Goal: Task Accomplishment & Management: Complete application form

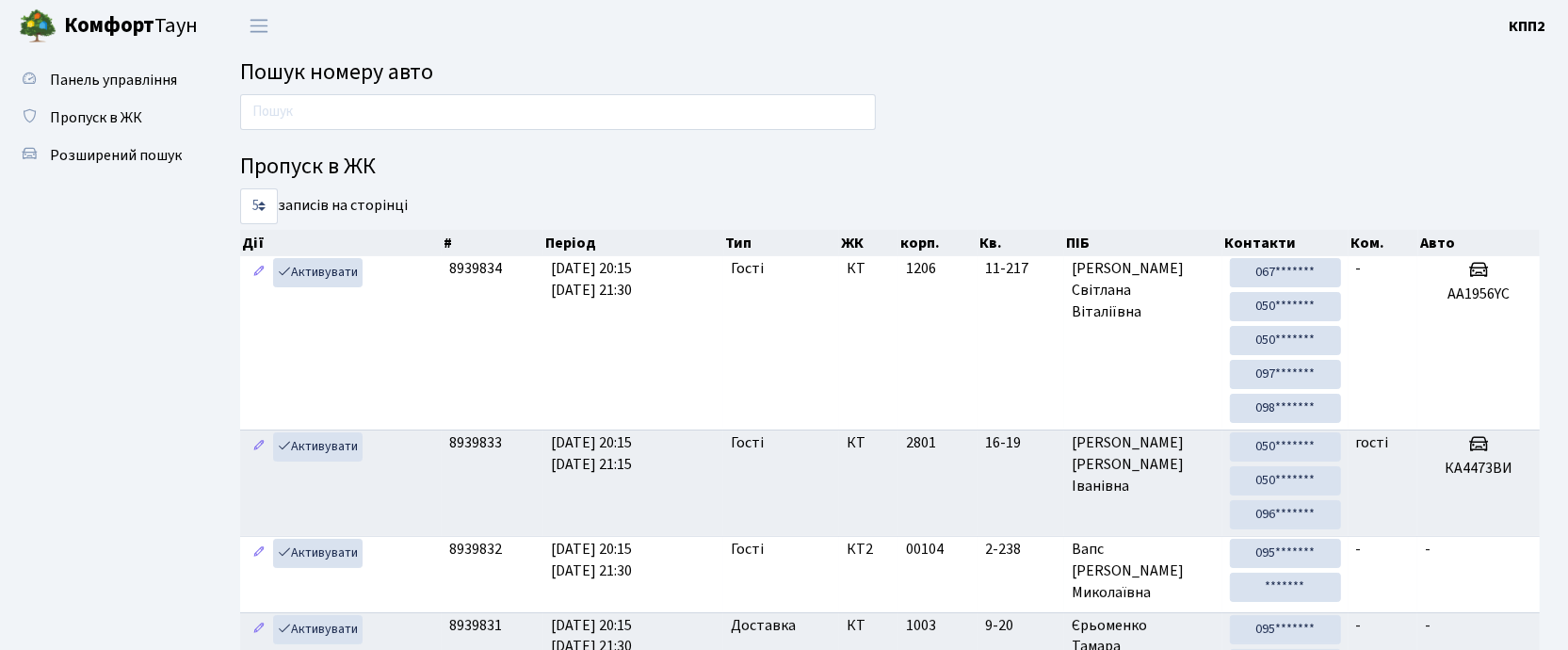
click at [686, 117] on input "text" at bounding box center [558, 112] width 636 height 36
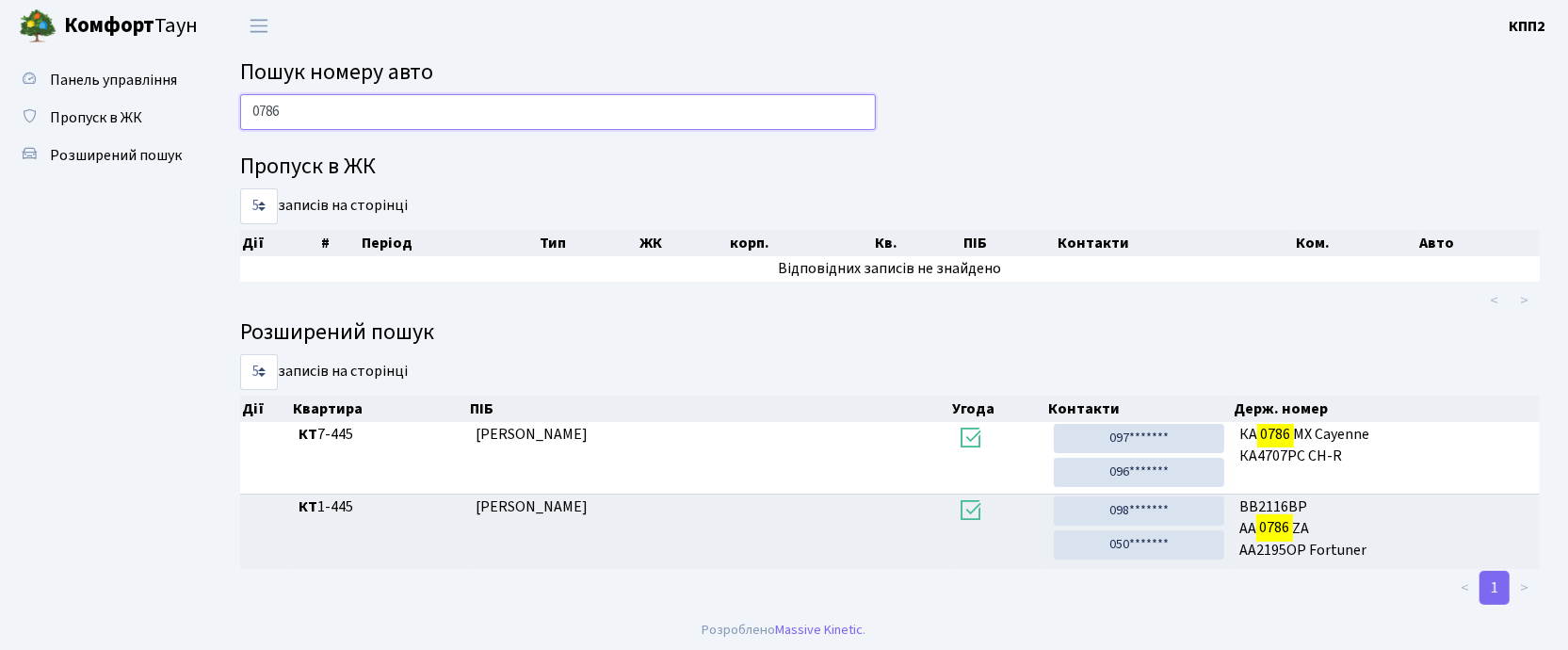
scroll to position [5, 0]
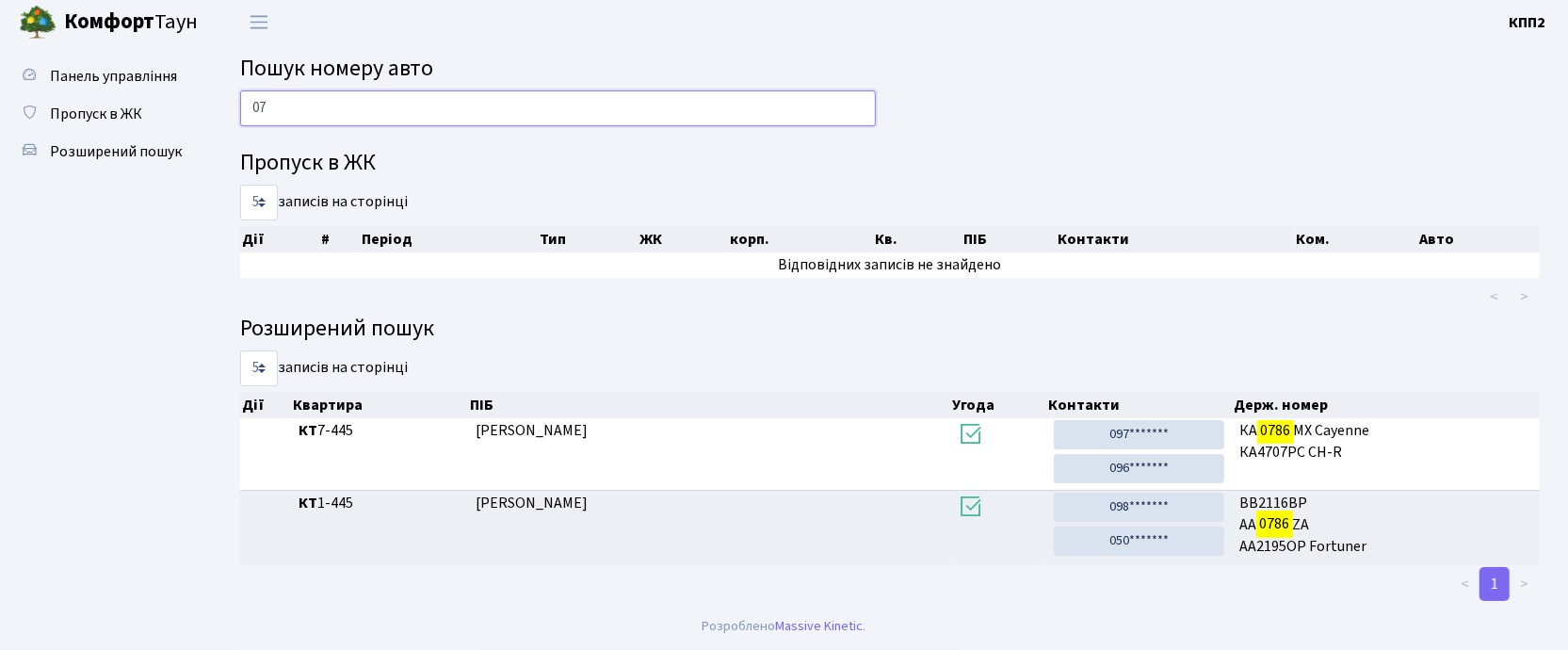
type input "0"
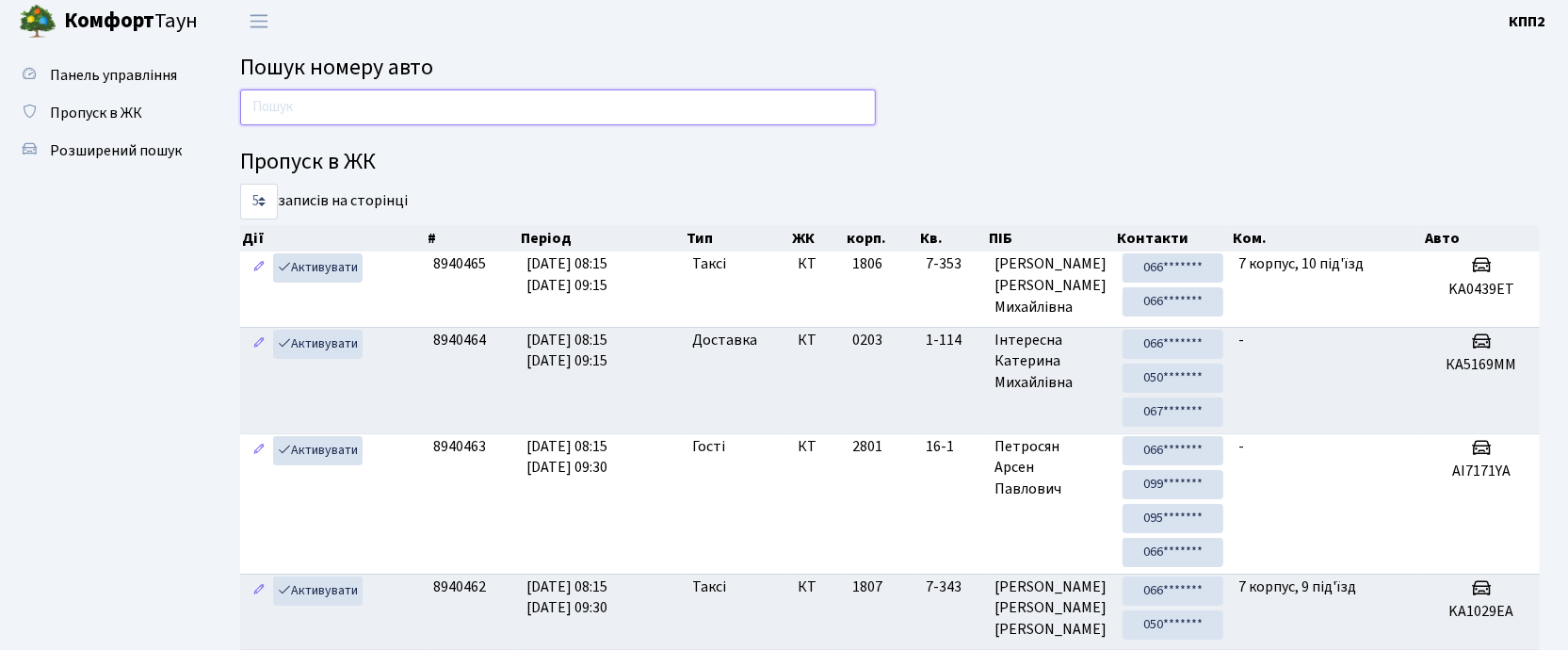
click at [529, 114] on input "text" at bounding box center [558, 108] width 636 height 36
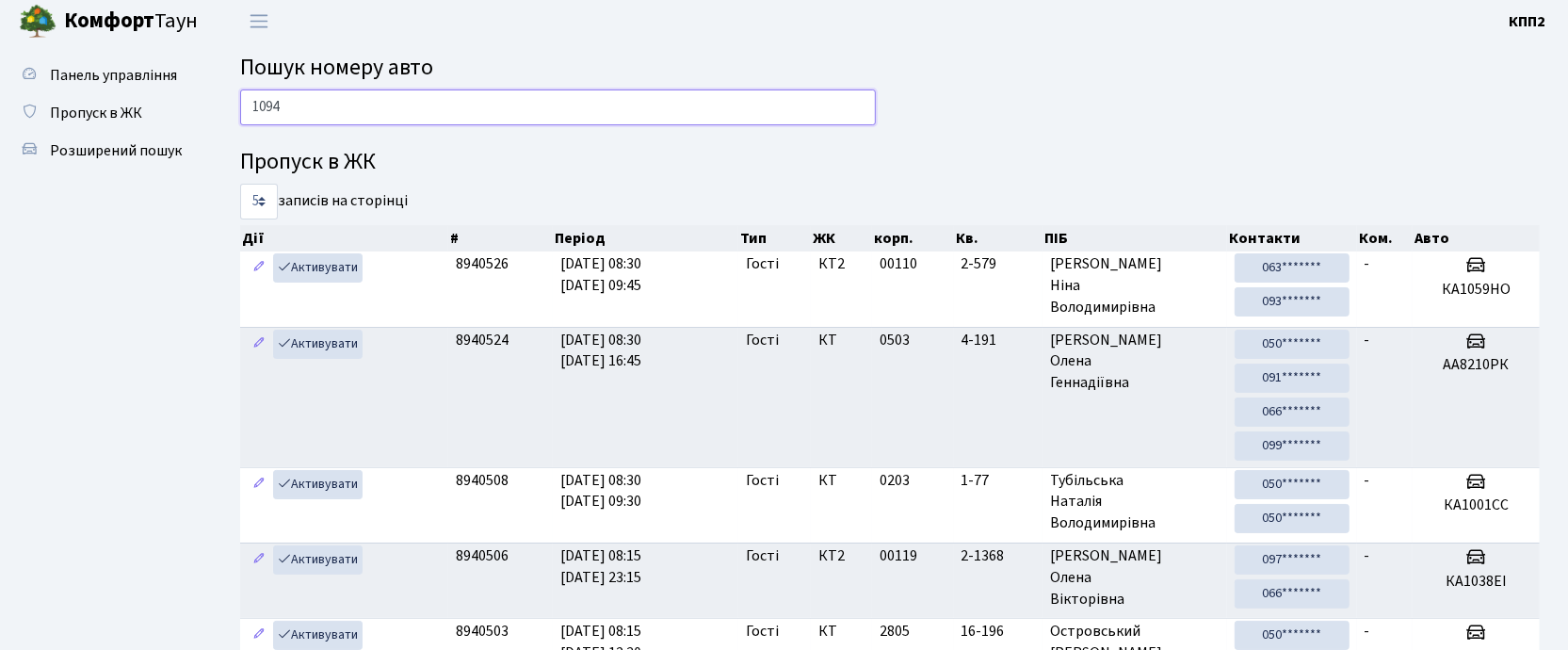
type input "1094"
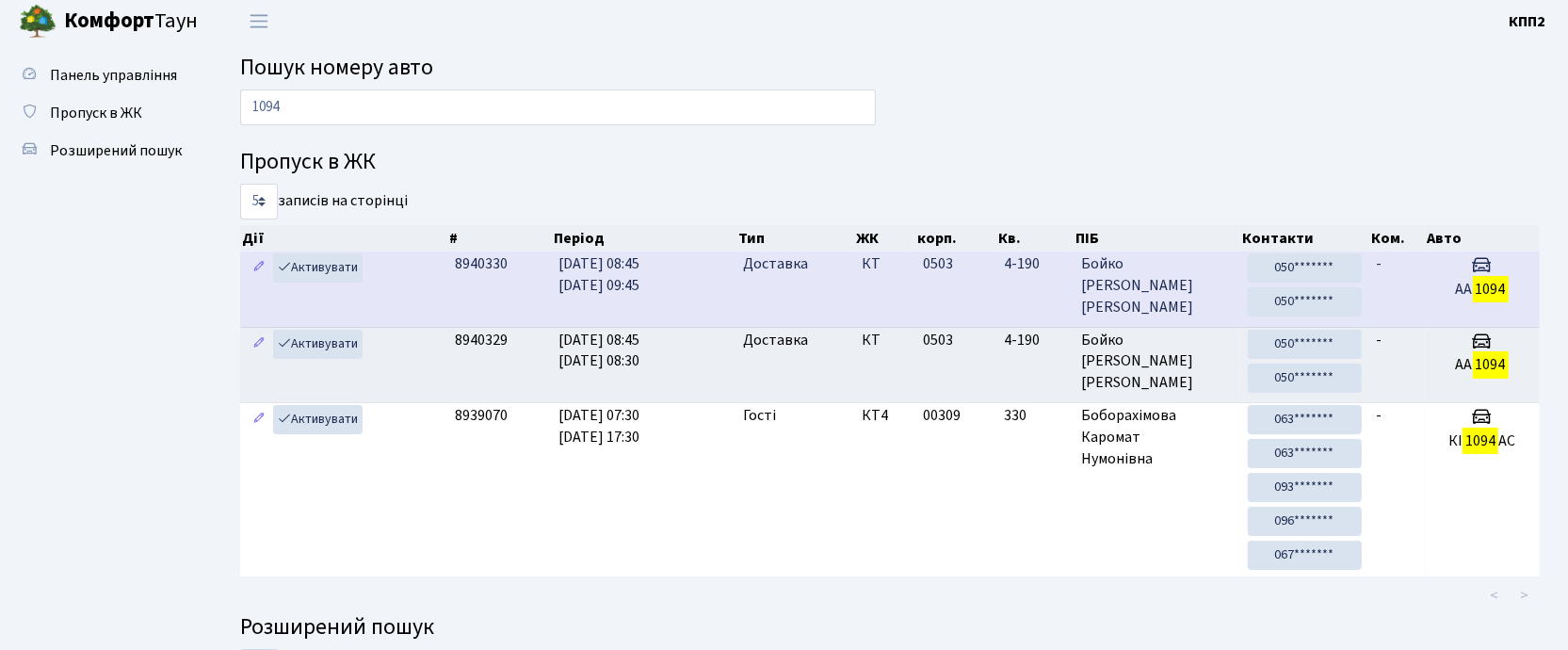
click at [946, 287] on td "0503" at bounding box center [955, 289] width 81 height 74
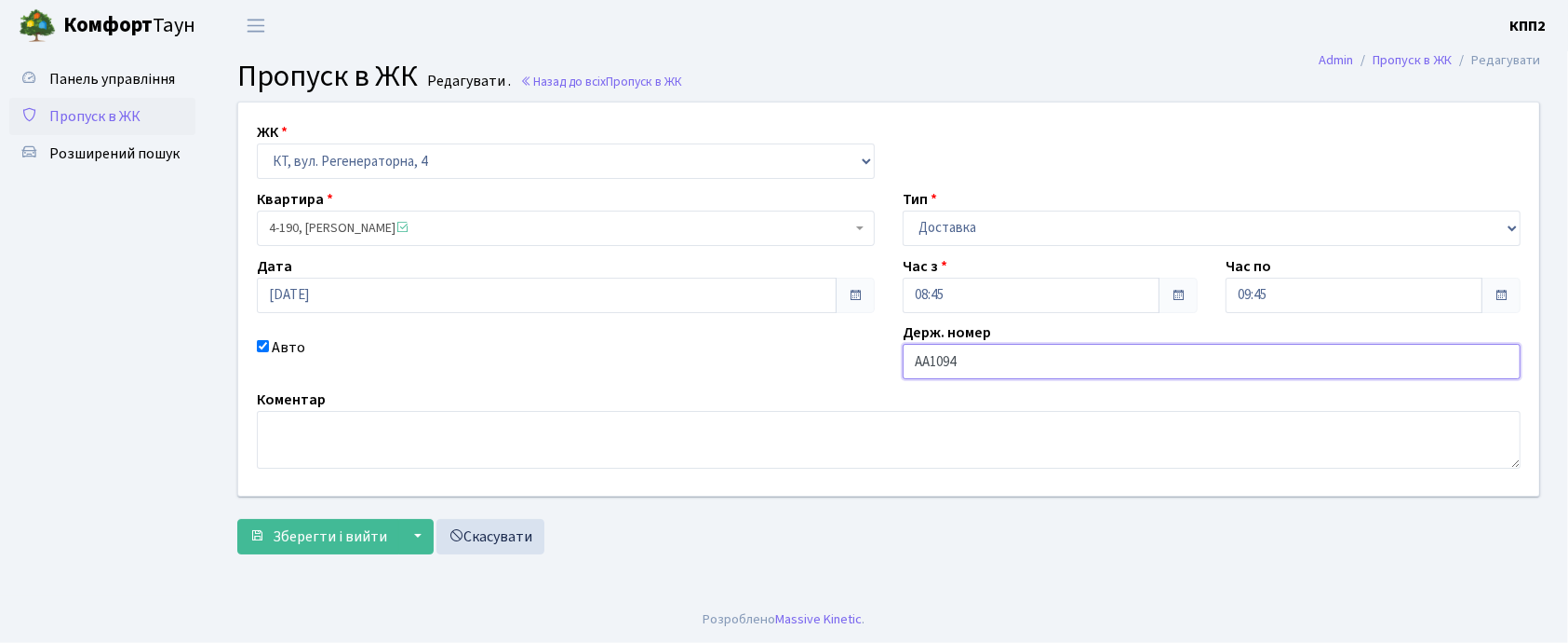
click at [984, 354] on input "АА1094" at bounding box center [1212, 361] width 618 height 36
type input "АА1094РС"
click at [353, 527] on span "Зберегти і вийти" at bounding box center [329, 536] width 114 height 21
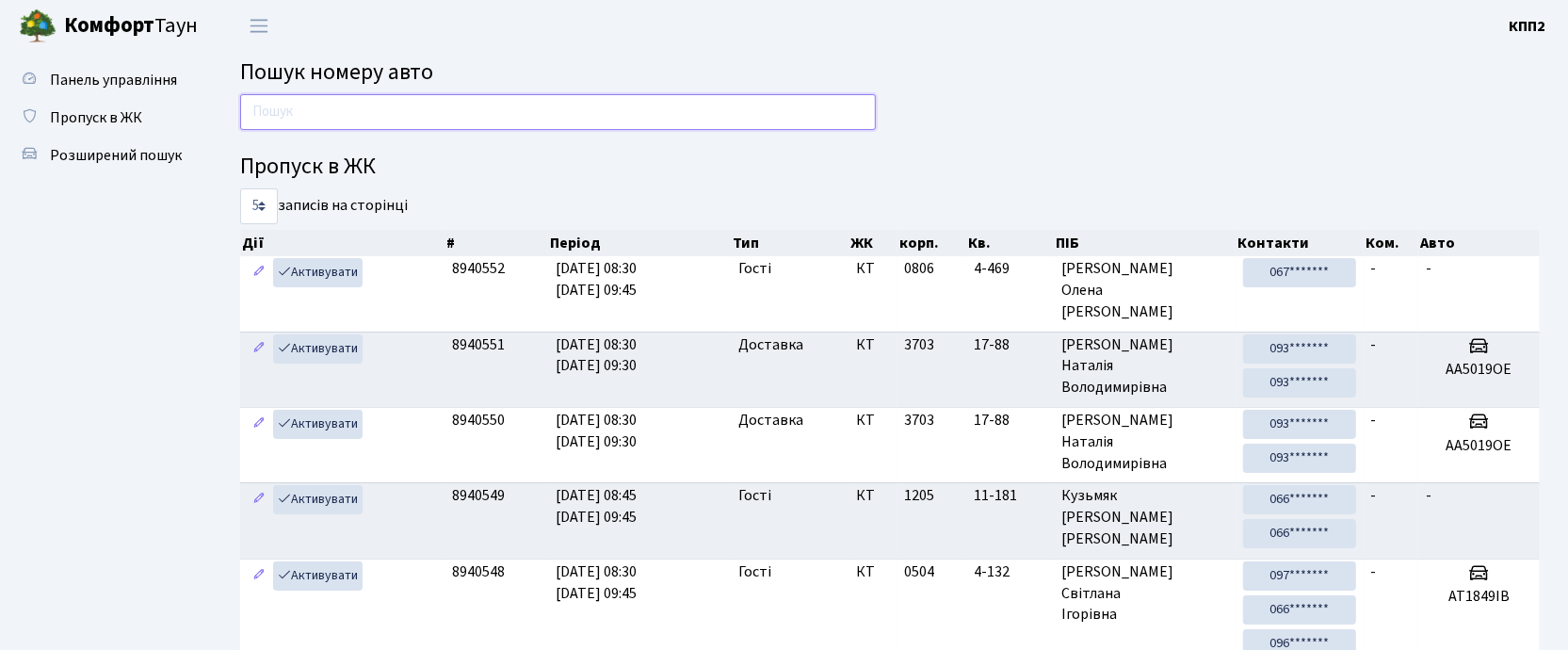
click at [625, 118] on input "text" at bounding box center [558, 112] width 636 height 36
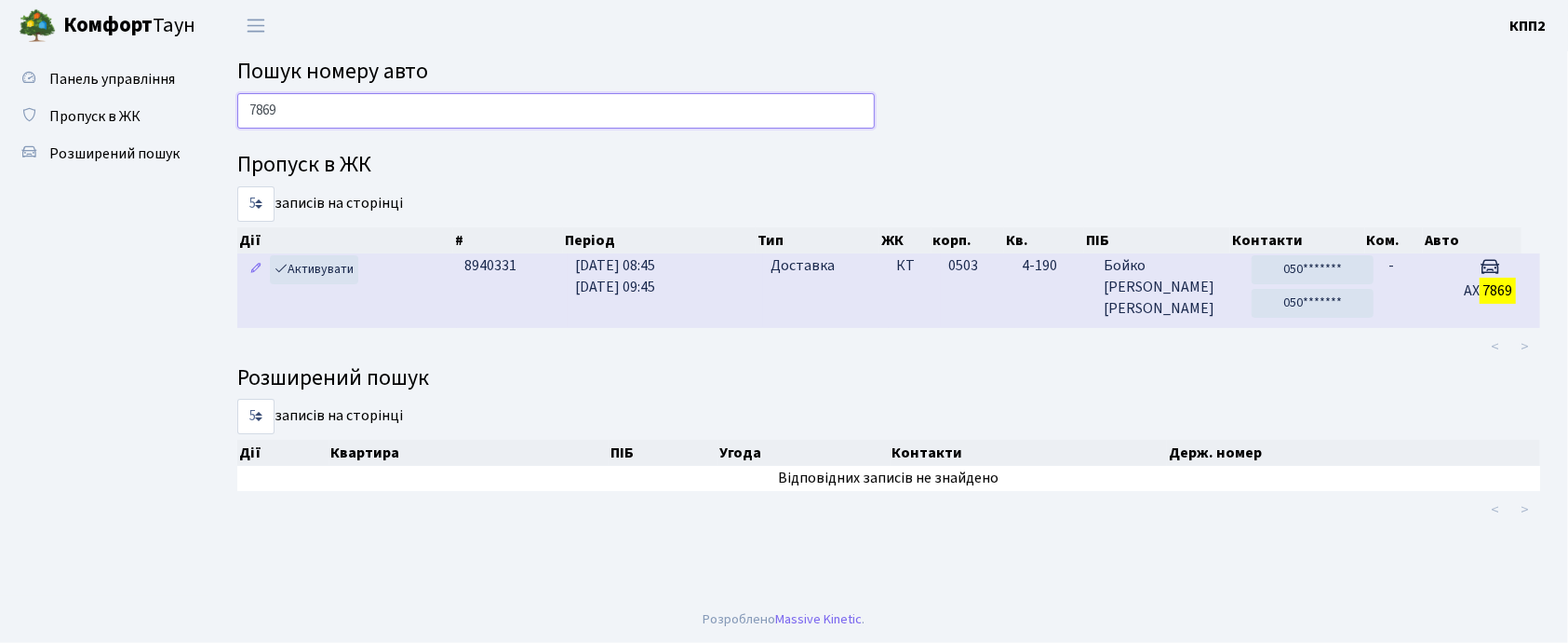
type input "7869"
click at [1426, 294] on td "-" at bounding box center [1411, 290] width 58 height 74
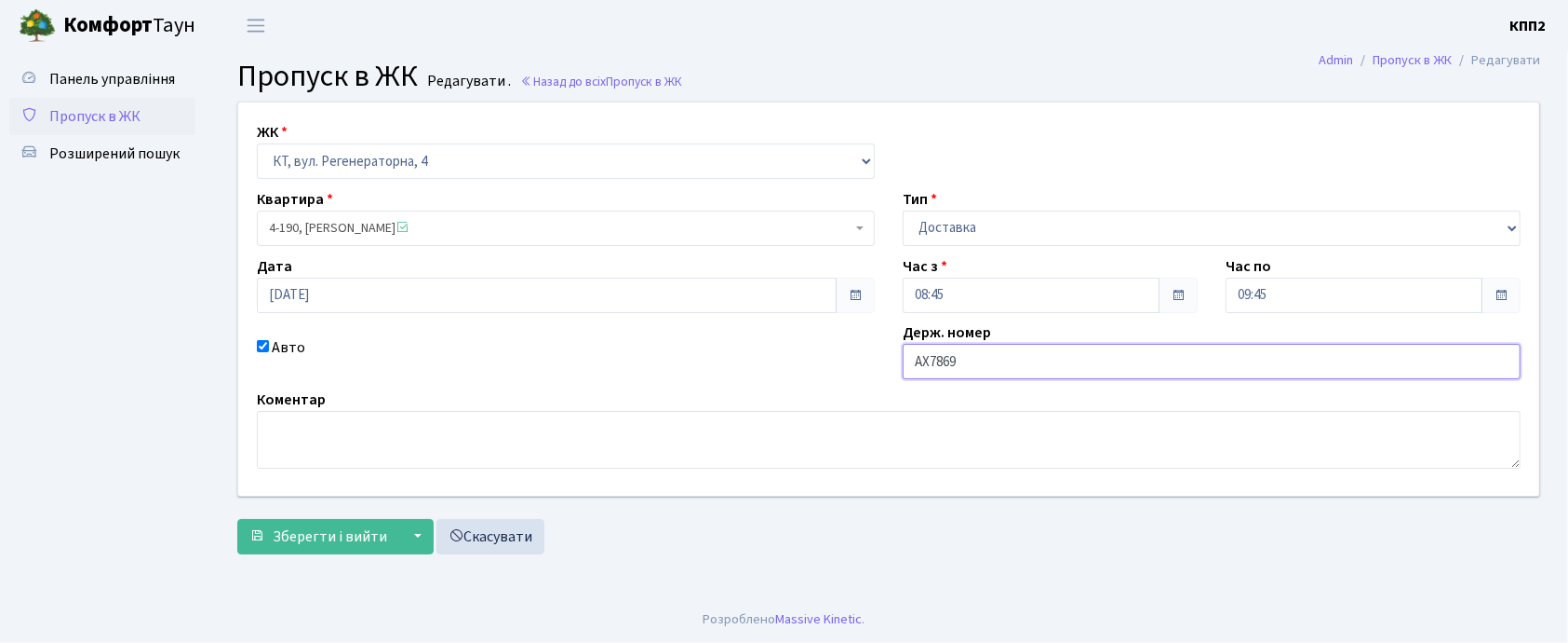
click at [988, 361] on input "АХ7869" at bounding box center [1212, 361] width 618 height 36
type input "АХ7869ОО"
click at [365, 526] on span "Зберегти і вийти" at bounding box center [329, 536] width 114 height 21
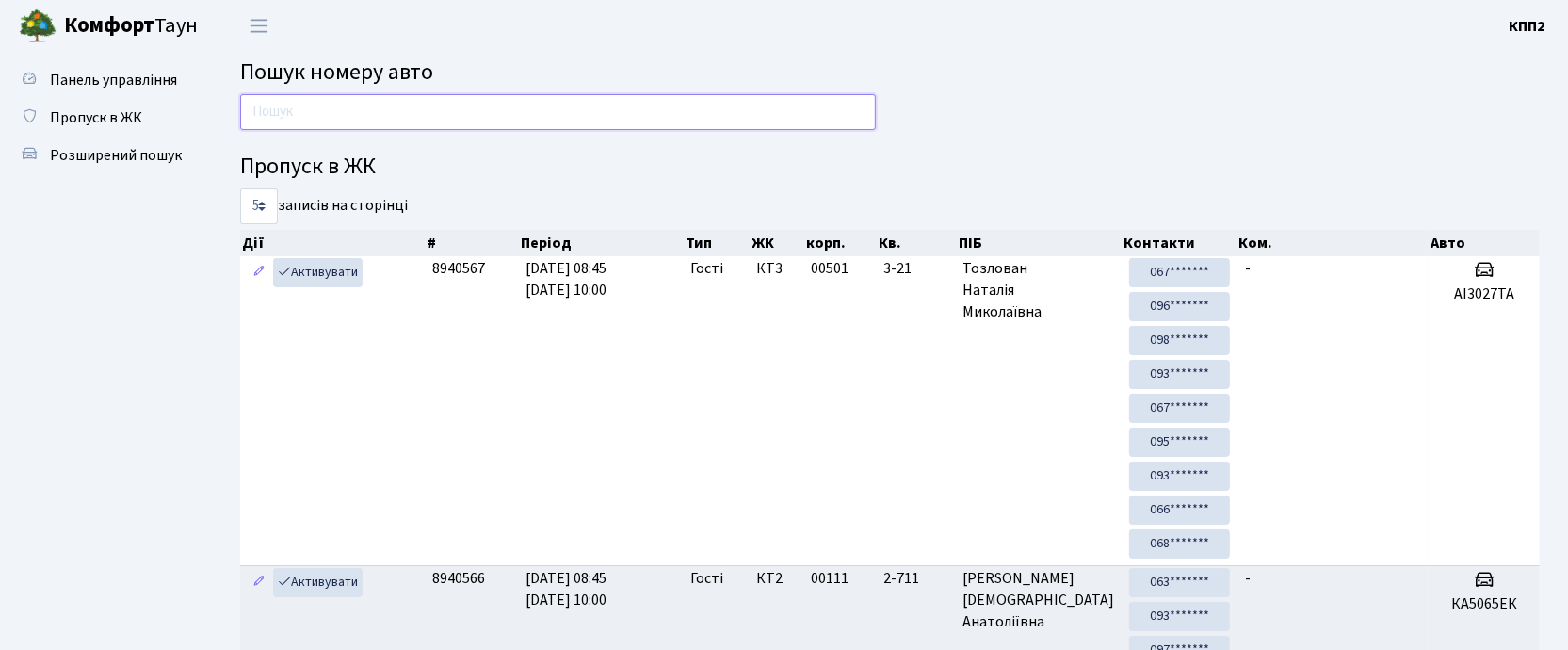
click at [535, 115] on input "text" at bounding box center [558, 112] width 636 height 36
drag, startPoint x: 417, startPoint y: 107, endPoint x: 422, endPoint y: 71, distance: 36.3
click at [417, 104] on input "text" at bounding box center [558, 112] width 636 height 36
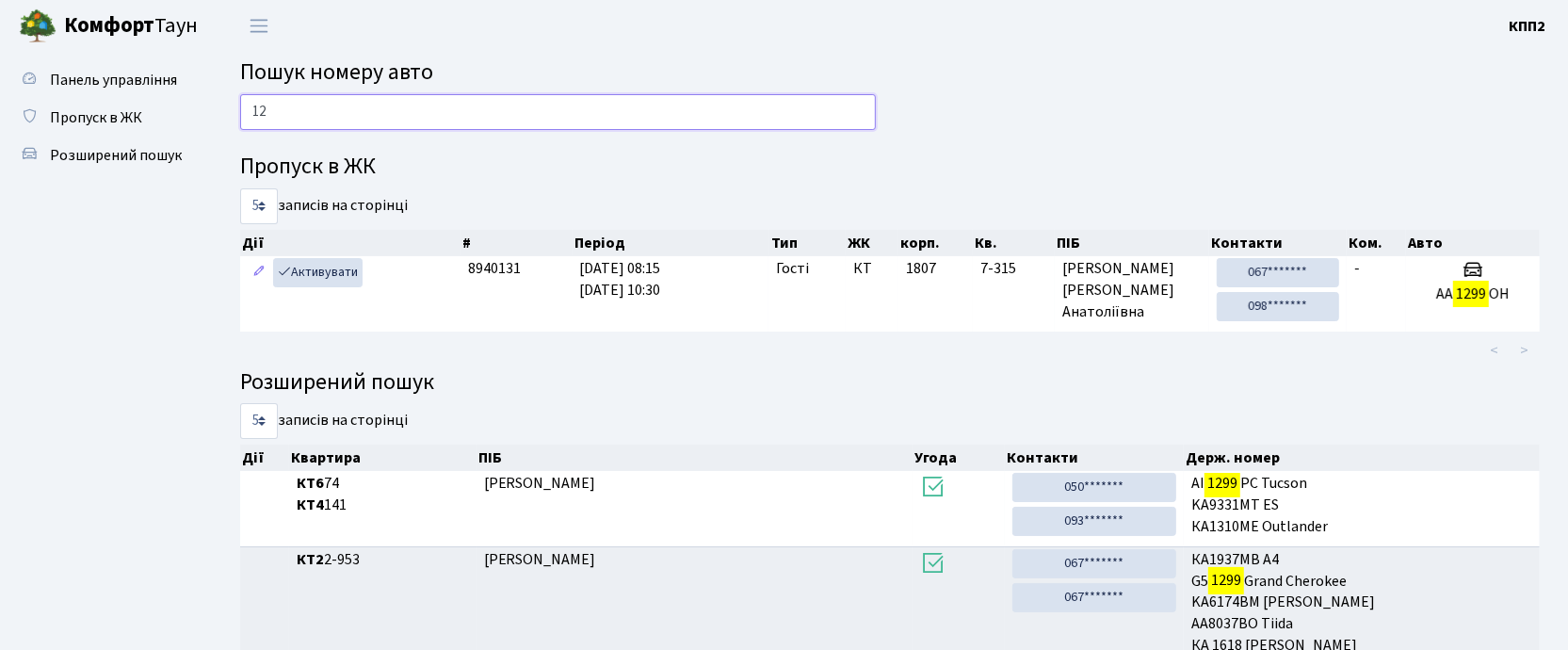
type input "1"
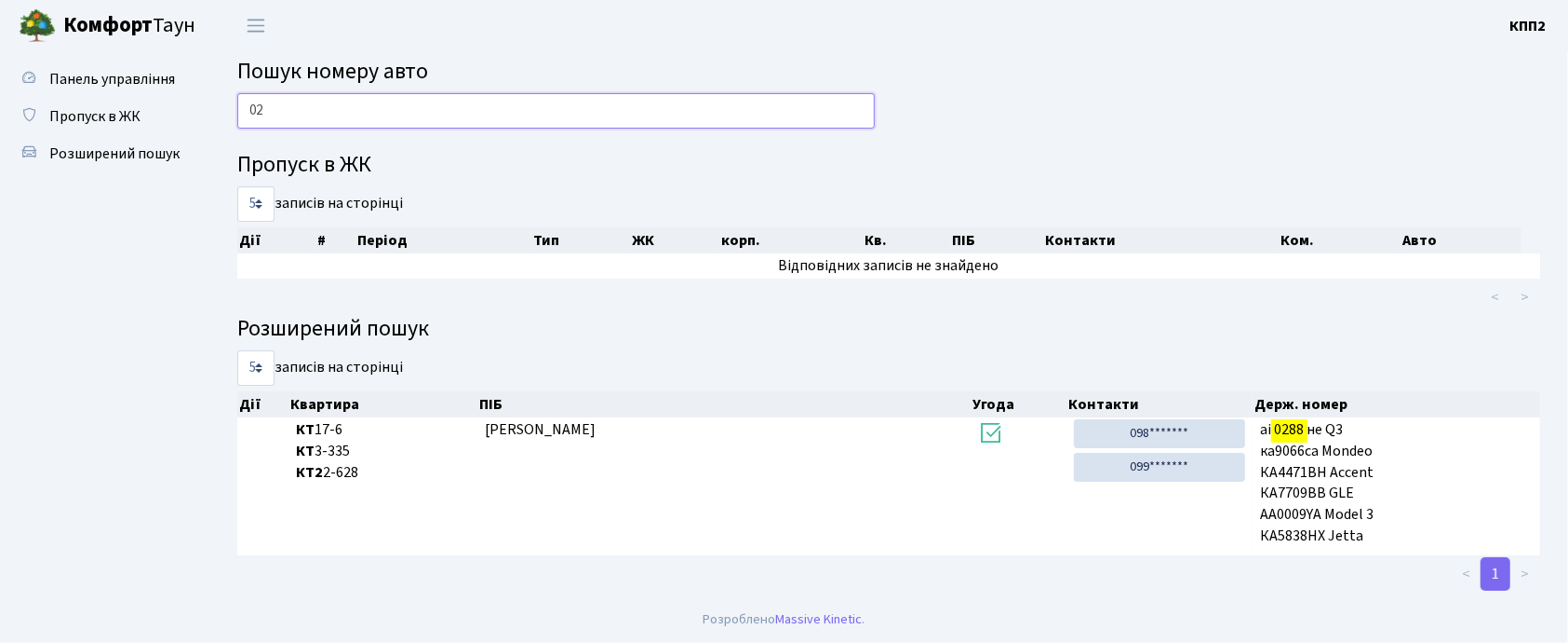
type input "0"
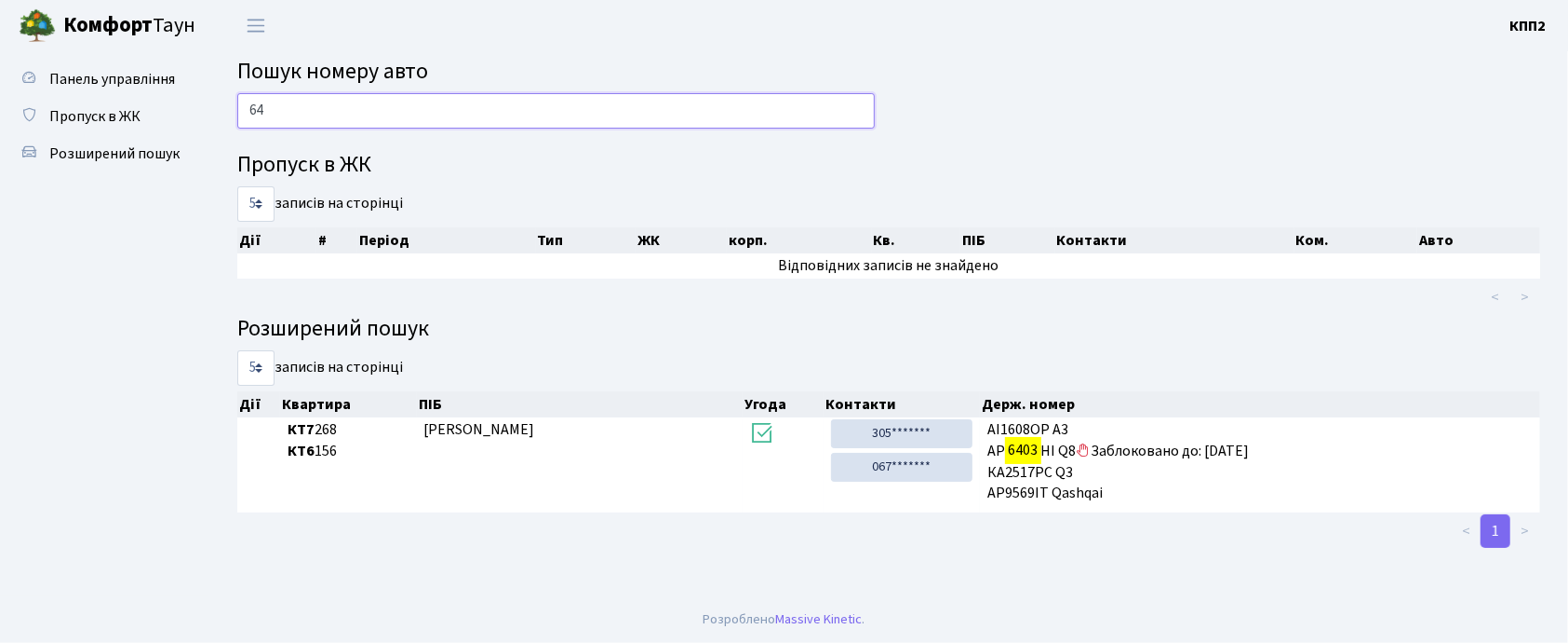
type input "6"
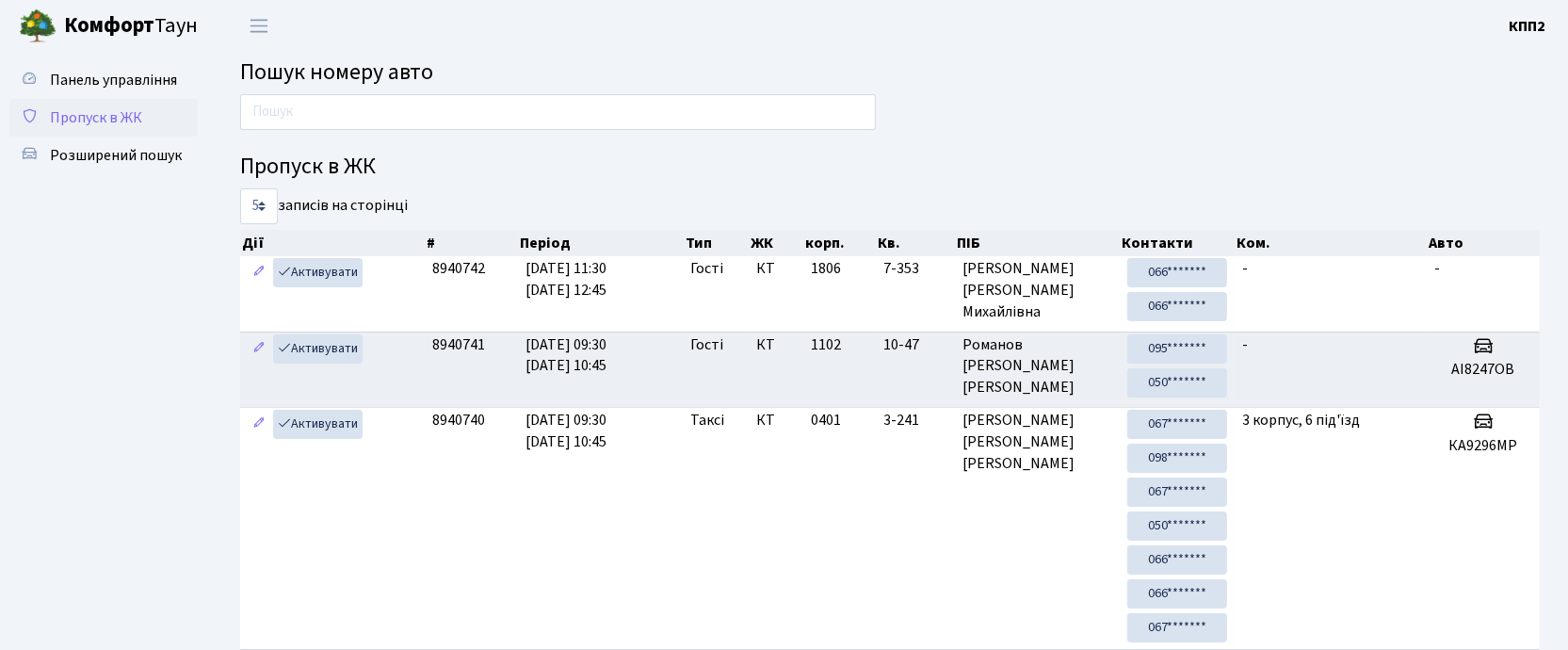
click at [129, 120] on span "Пропуск в ЖК" at bounding box center [95, 118] width 92 height 21
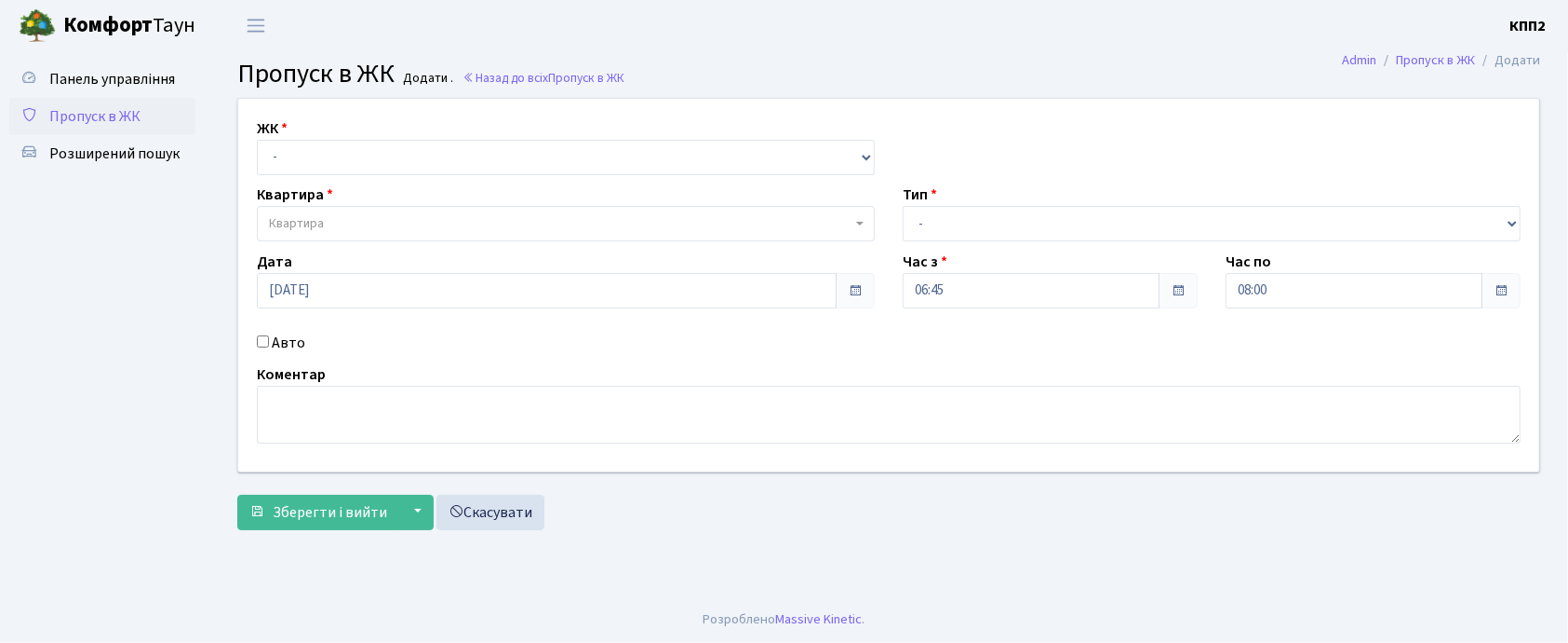
click at [262, 339] on input "Авто" at bounding box center [263, 341] width 12 height 12
checkbox input "true"
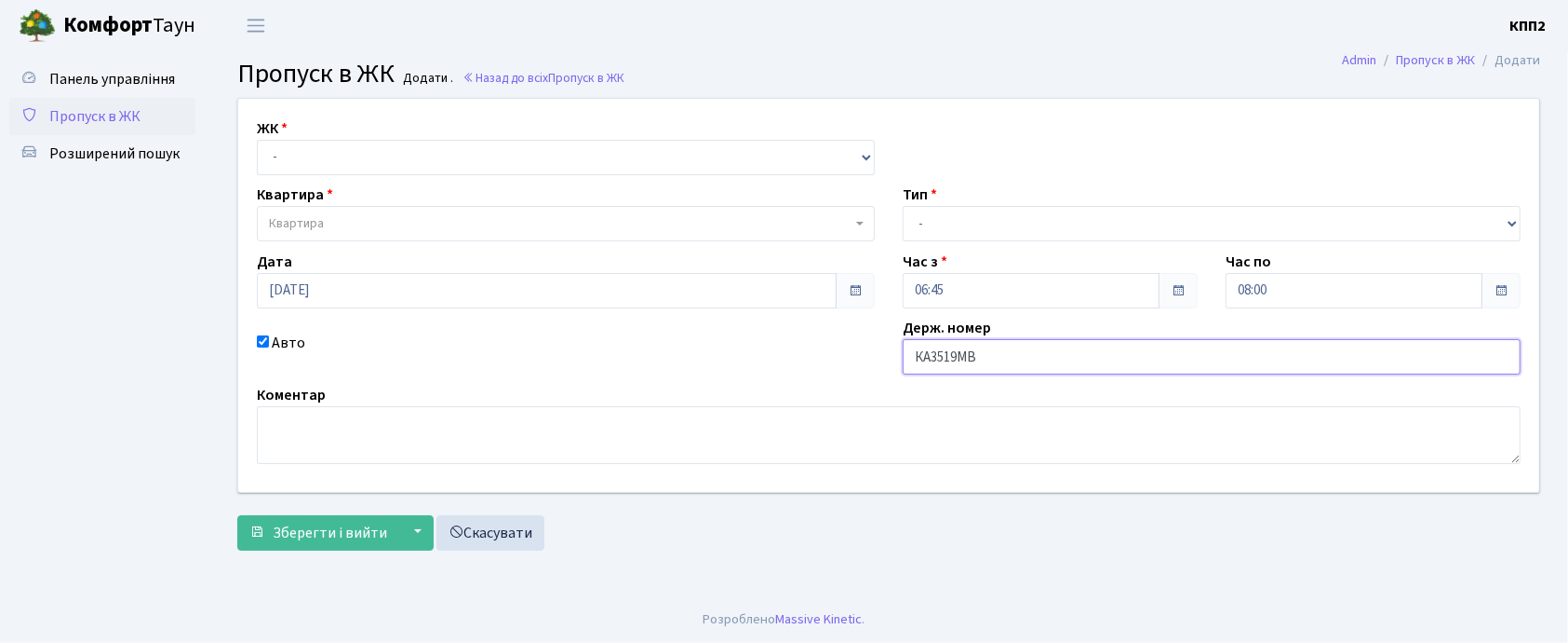
type input "КА3519МВ"
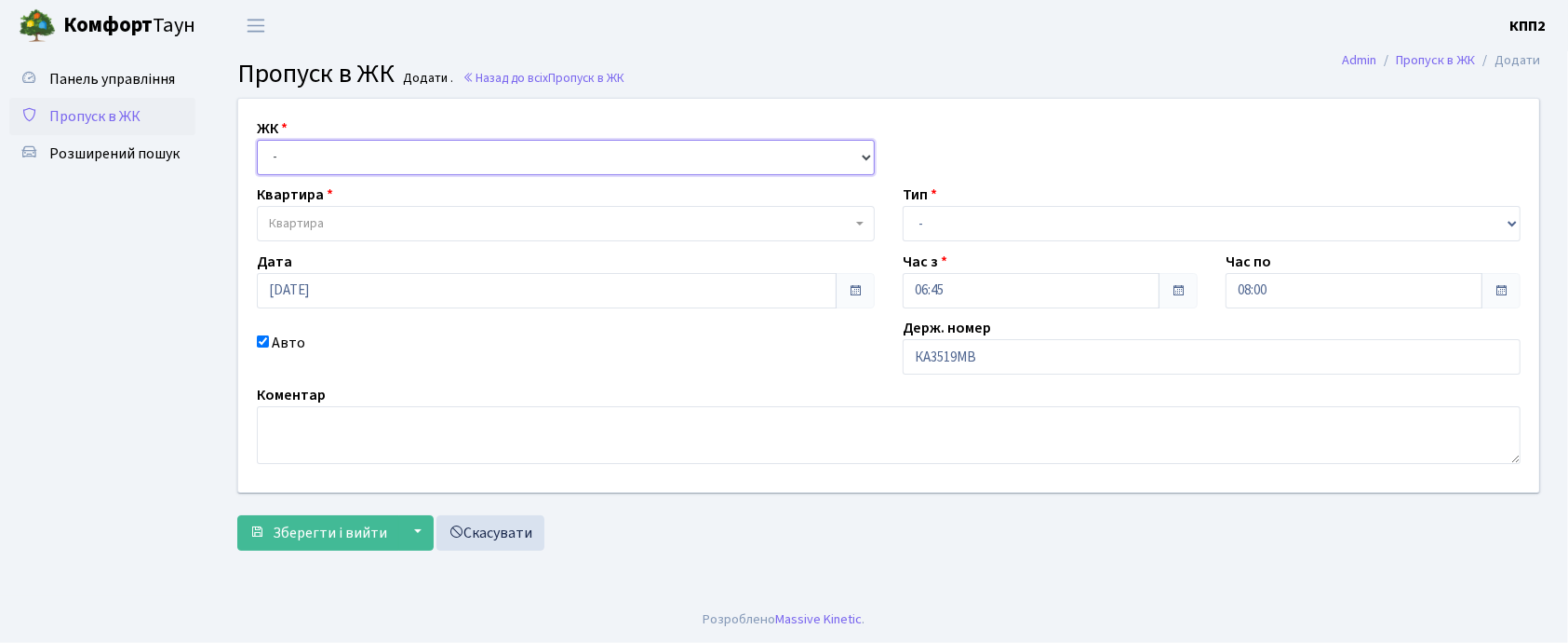
click at [422, 155] on select "- КТ, вул. Регенераторна, 4 КТ2, просп. Соборності, 17 КТ3, вул. Березнева, 16 …" at bounding box center [566, 157] width 618 height 36
select select "271"
click at [257, 140] on select "- КТ, вул. Регенераторна, 4 КТ2, просп. Соборності, 17 КТ3, вул. Березнева, 16 …" at bounding box center [566, 157] width 618 height 36
select select
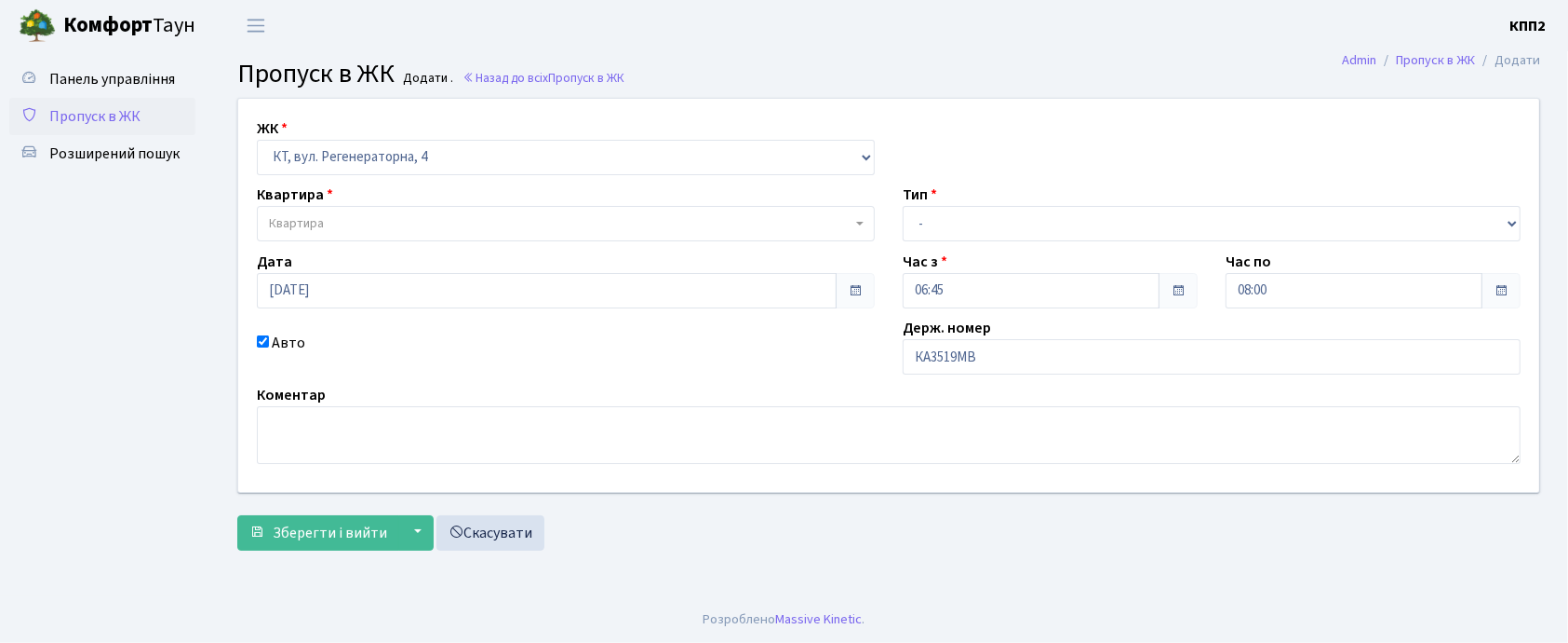
click at [399, 232] on span "Квартира" at bounding box center [560, 223] width 582 height 19
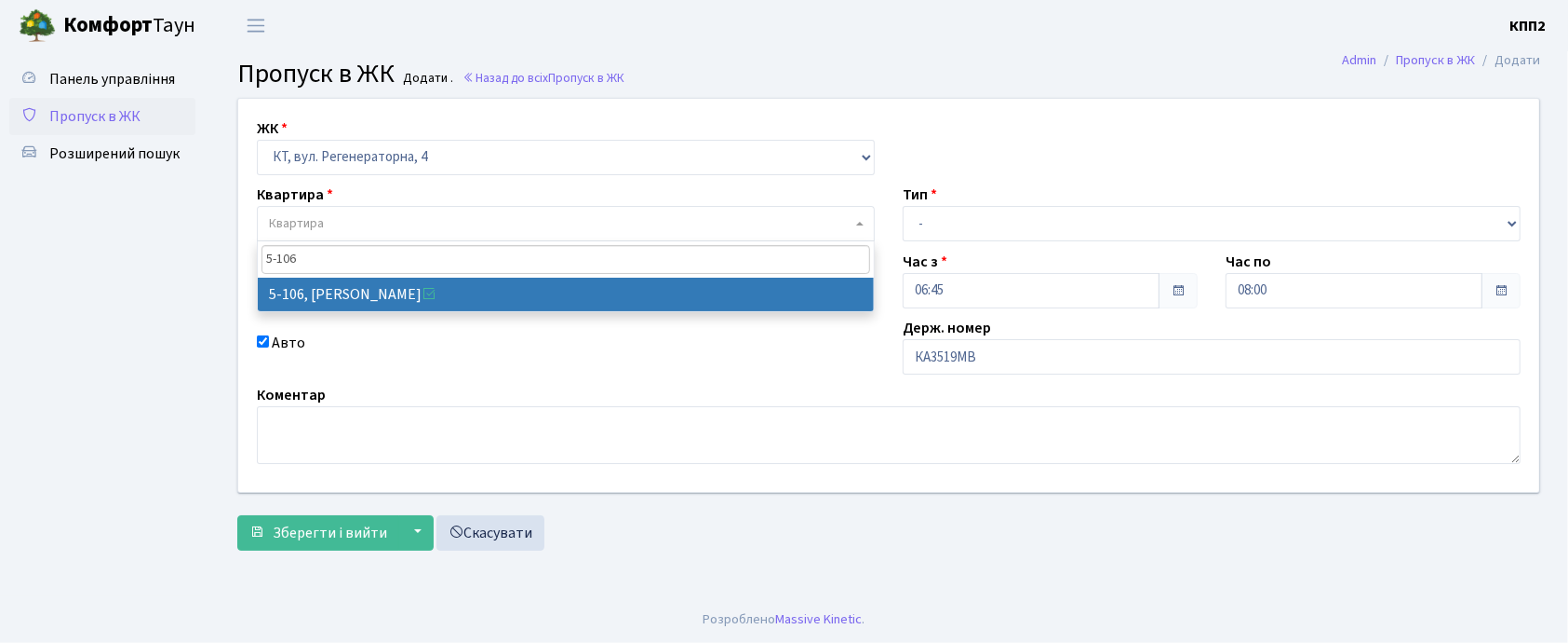
type input "5-106"
select select "2428"
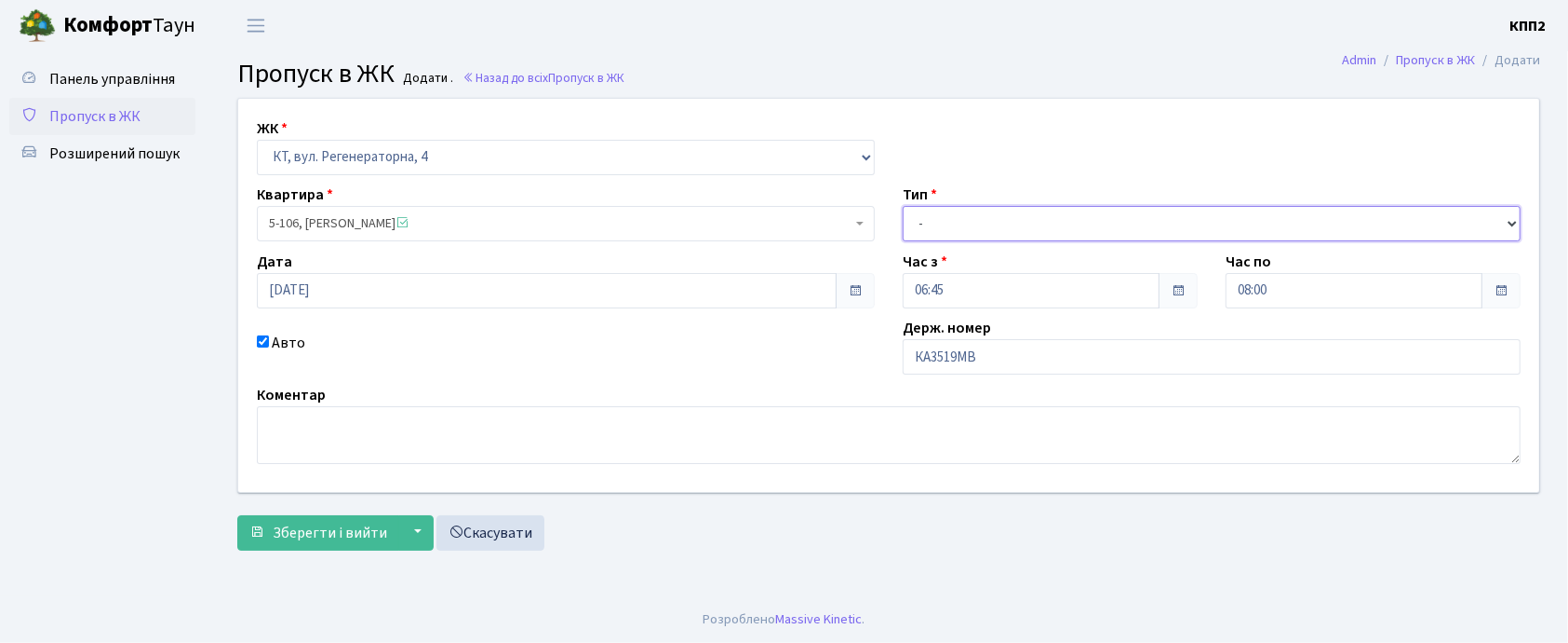
click at [936, 217] on select "- Доставка Таксі Гості Сервіс" at bounding box center [1212, 223] width 618 height 36
select select "3"
click at [903, 206] on select "- Доставка Таксі Гості Сервіс" at bounding box center [1212, 223] width 618 height 36
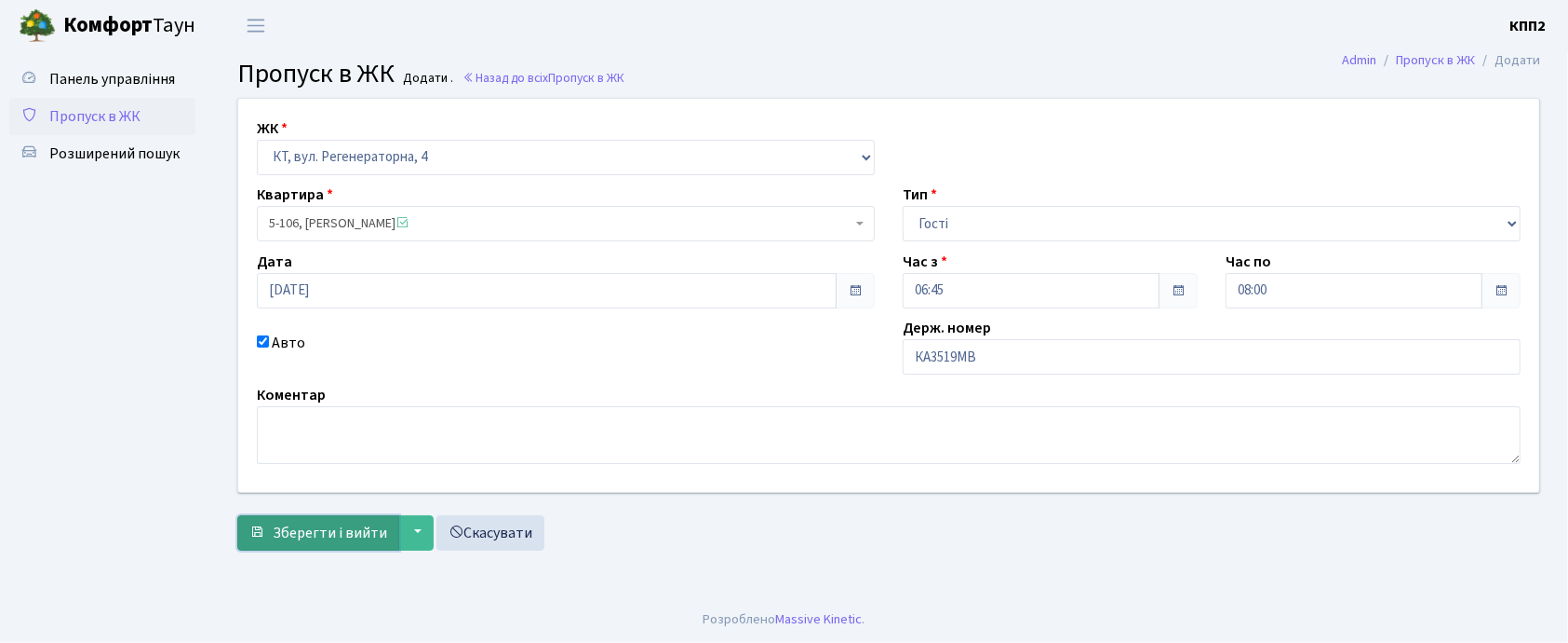
click at [325, 522] on span "Зберегти і вийти" at bounding box center [329, 533] width 114 height 21
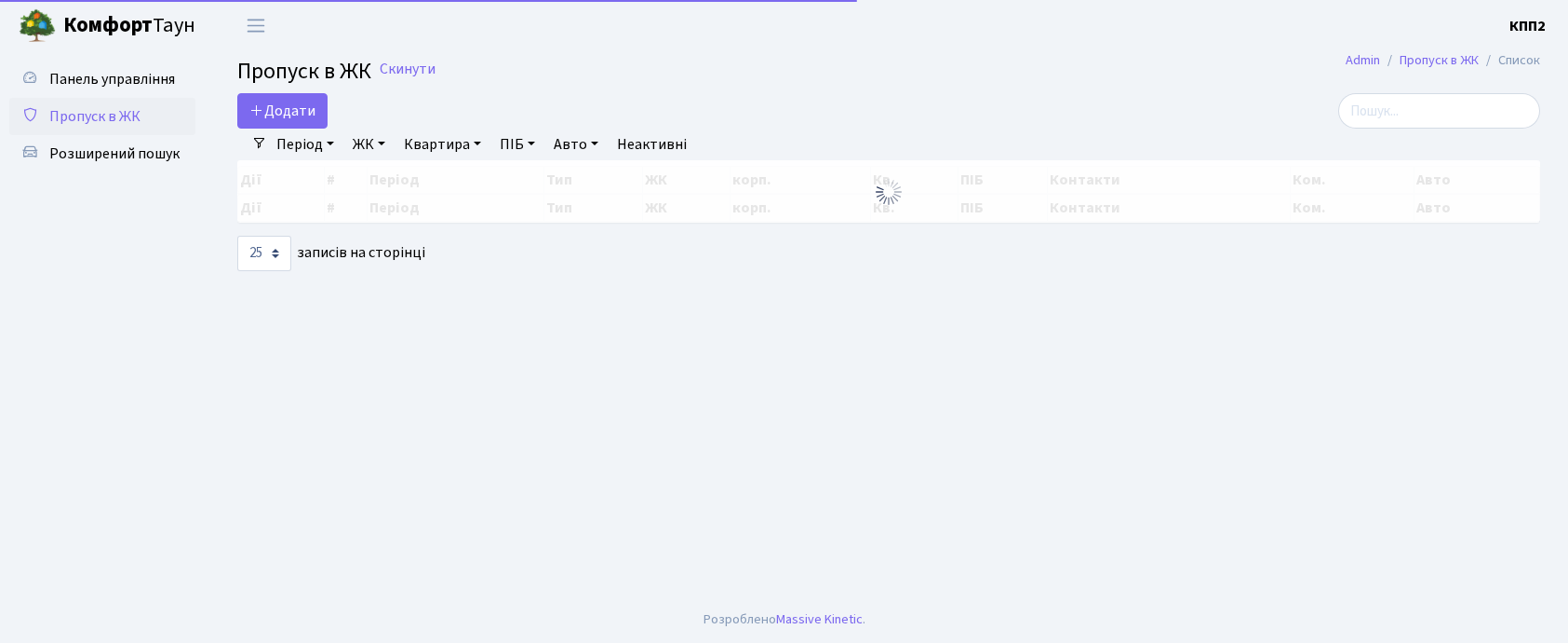
select select "25"
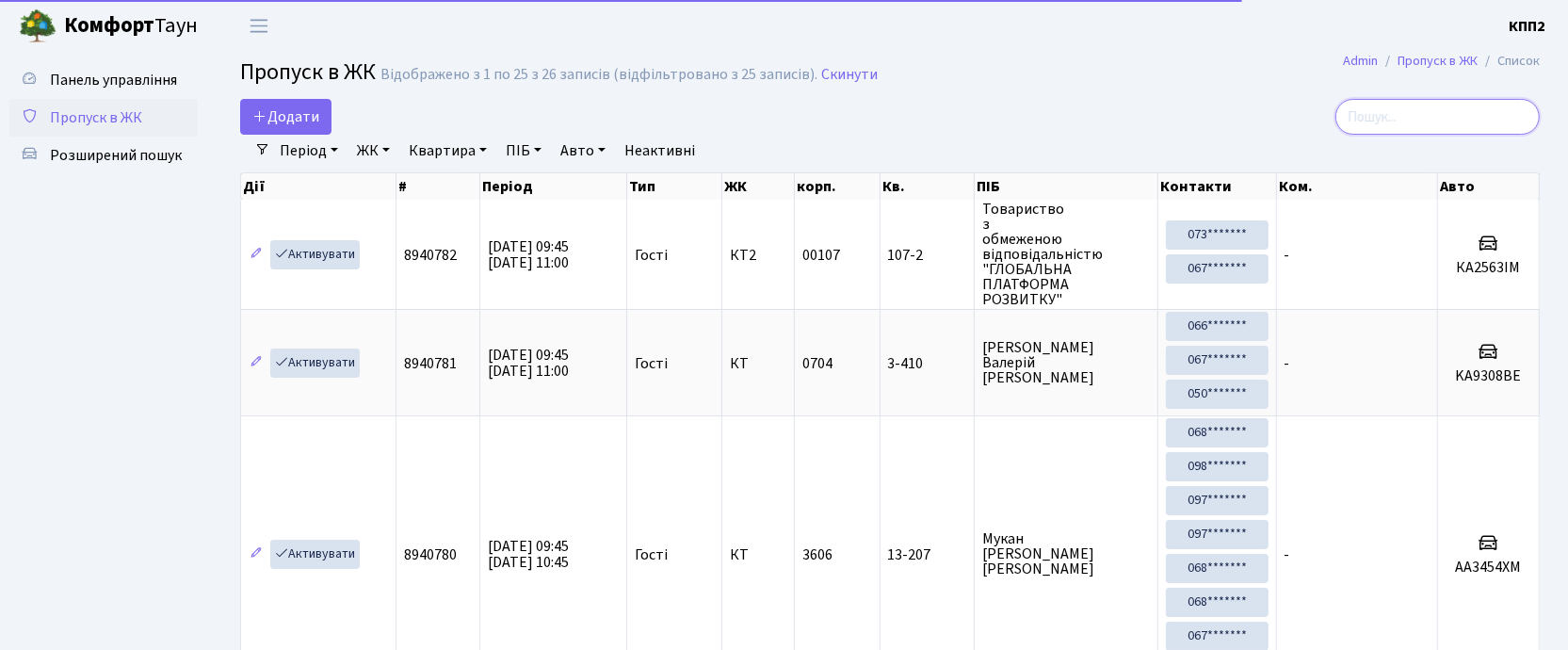
click at [1450, 102] on input "search" at bounding box center [1437, 117] width 204 height 36
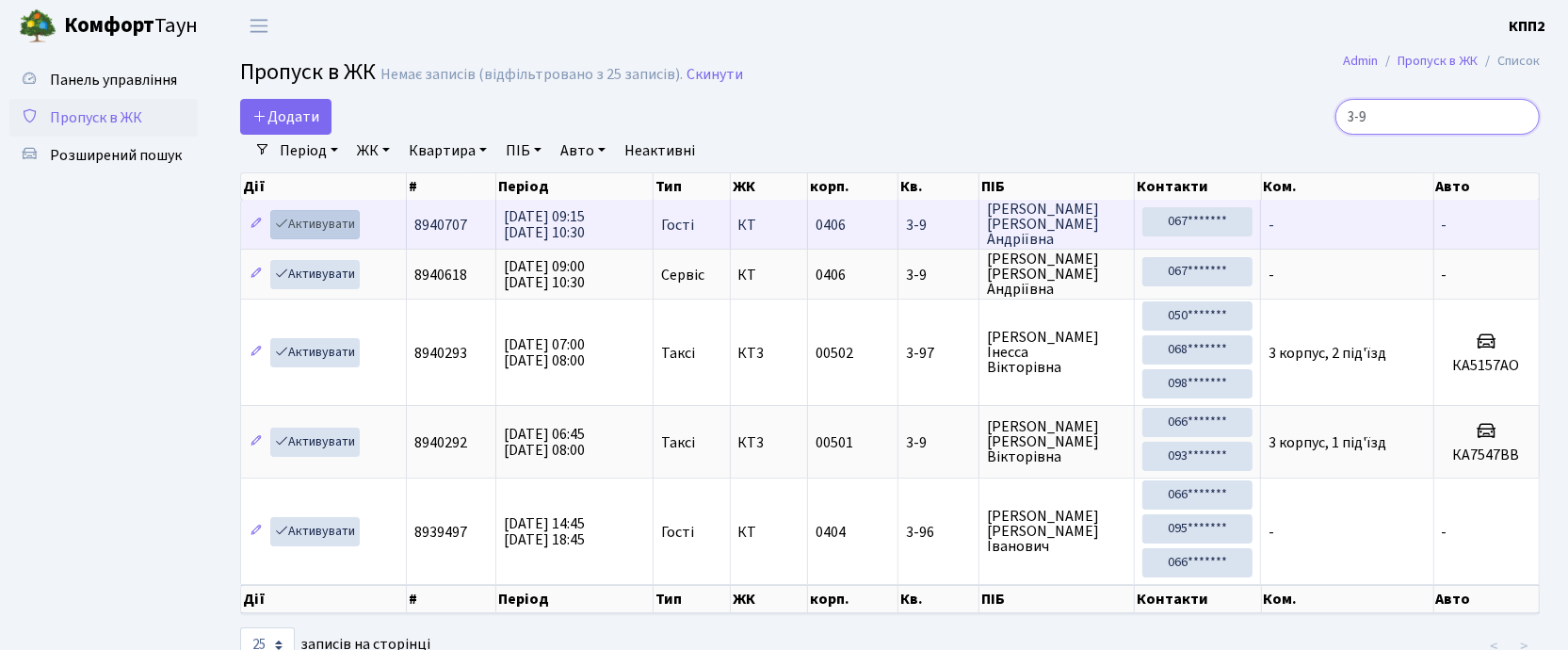
type input "3-9"
click at [332, 218] on link "Активувати" at bounding box center [315, 224] width 90 height 30
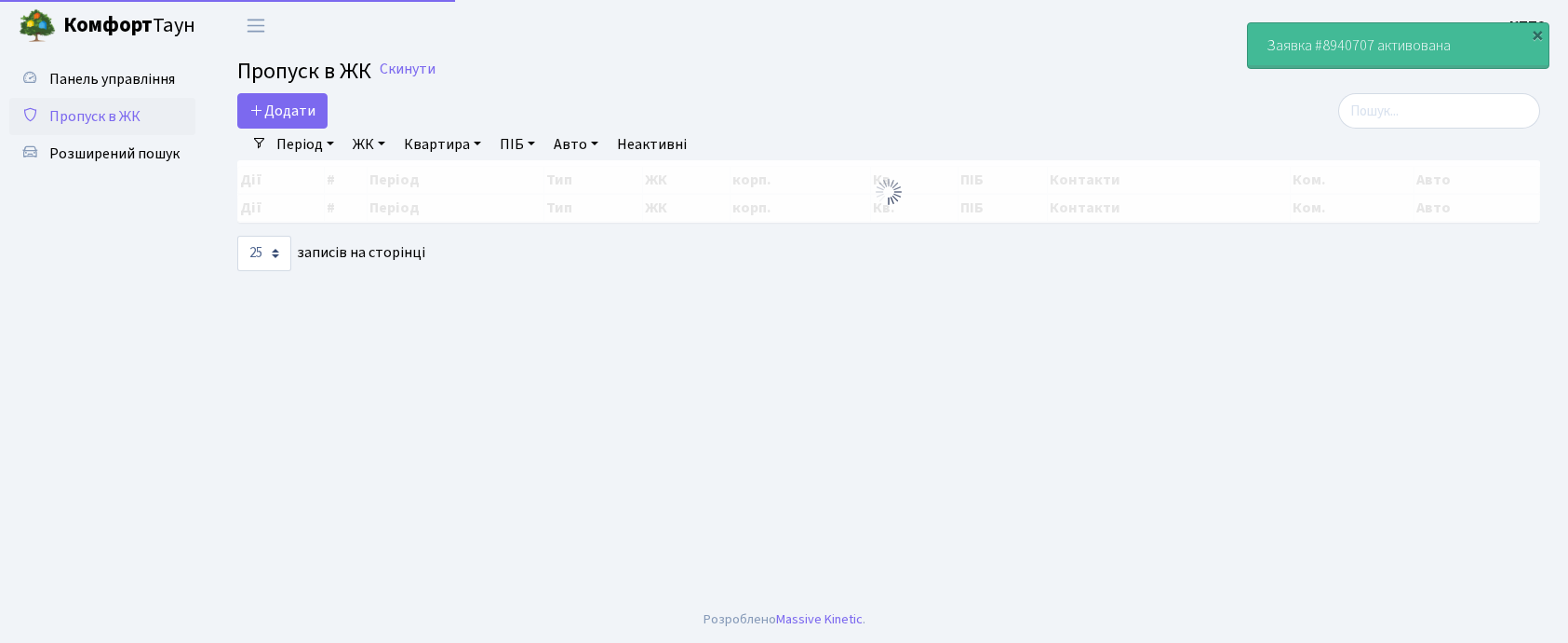
select select "25"
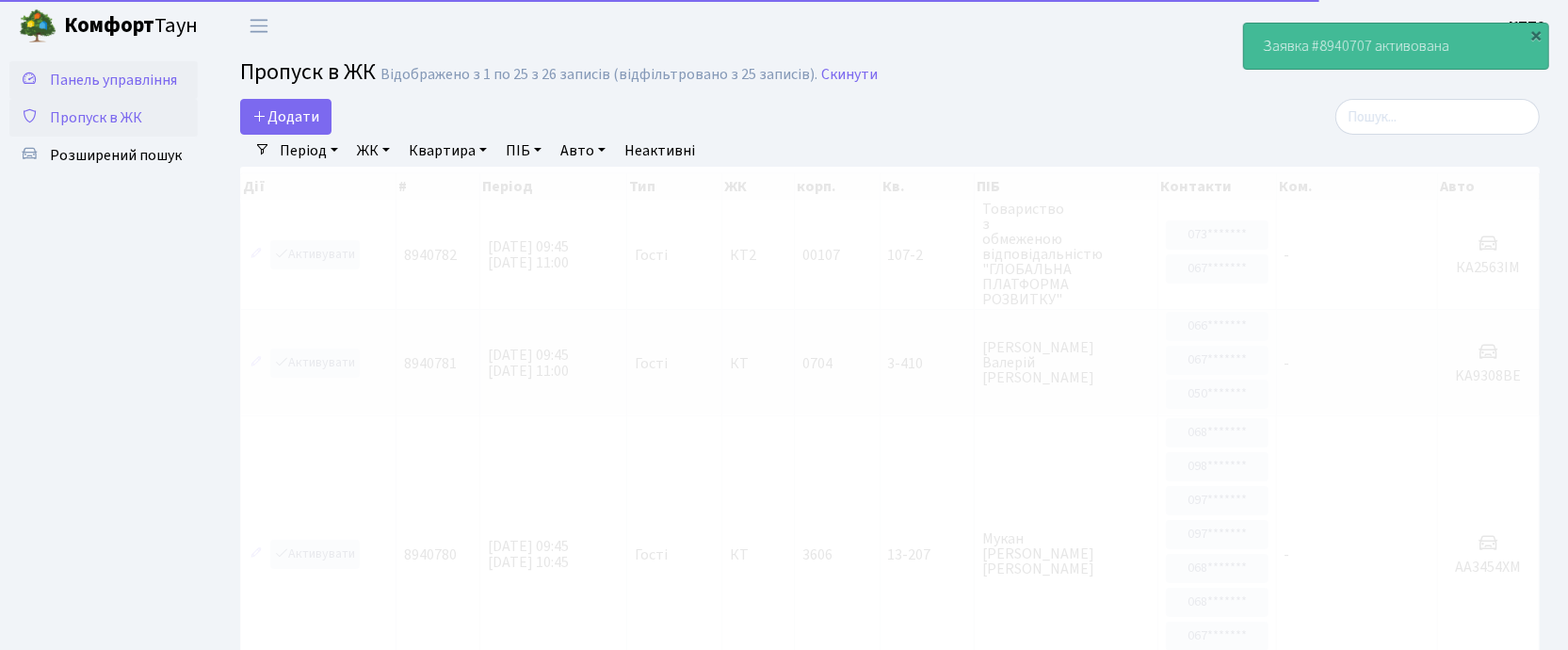
click at [114, 65] on link "Панель управління" at bounding box center [104, 80] width 189 height 38
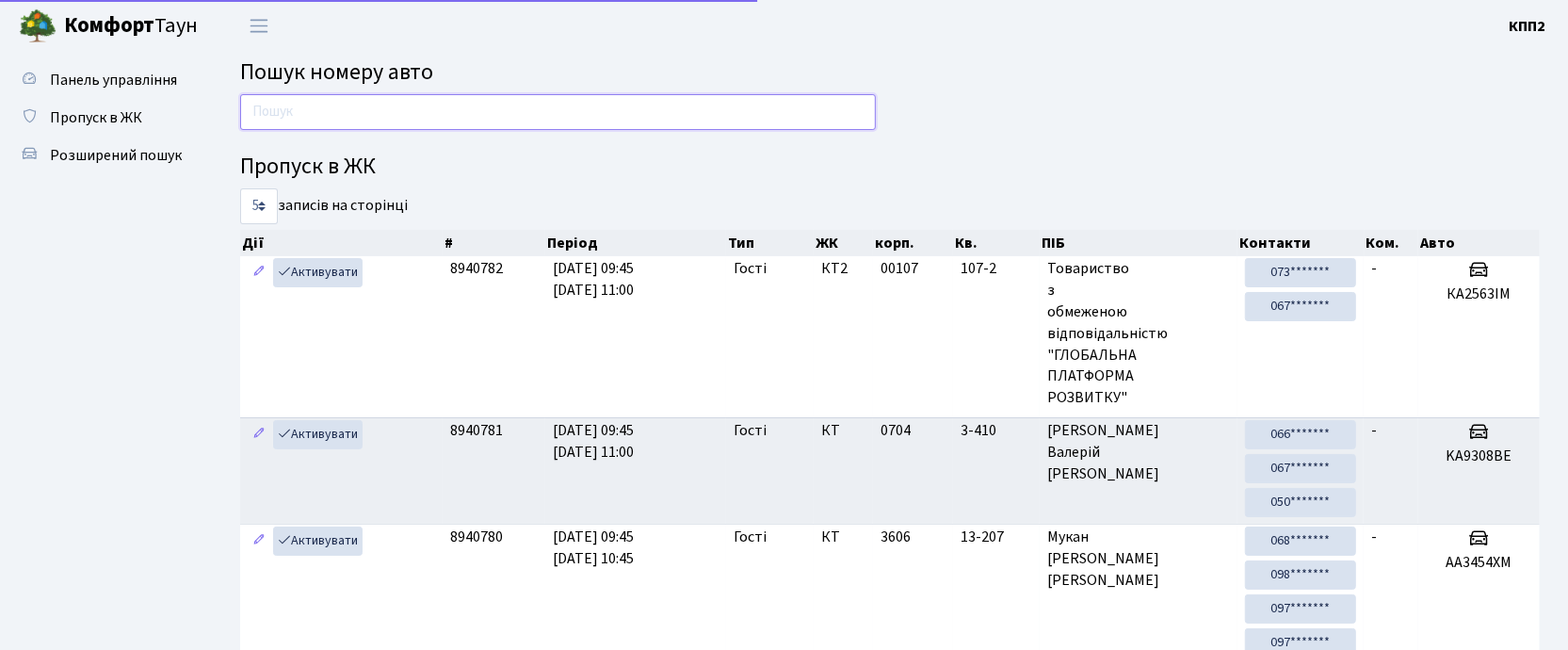
click at [294, 106] on input "text" at bounding box center [558, 112] width 636 height 36
click at [717, 103] on input "text" at bounding box center [558, 112] width 636 height 36
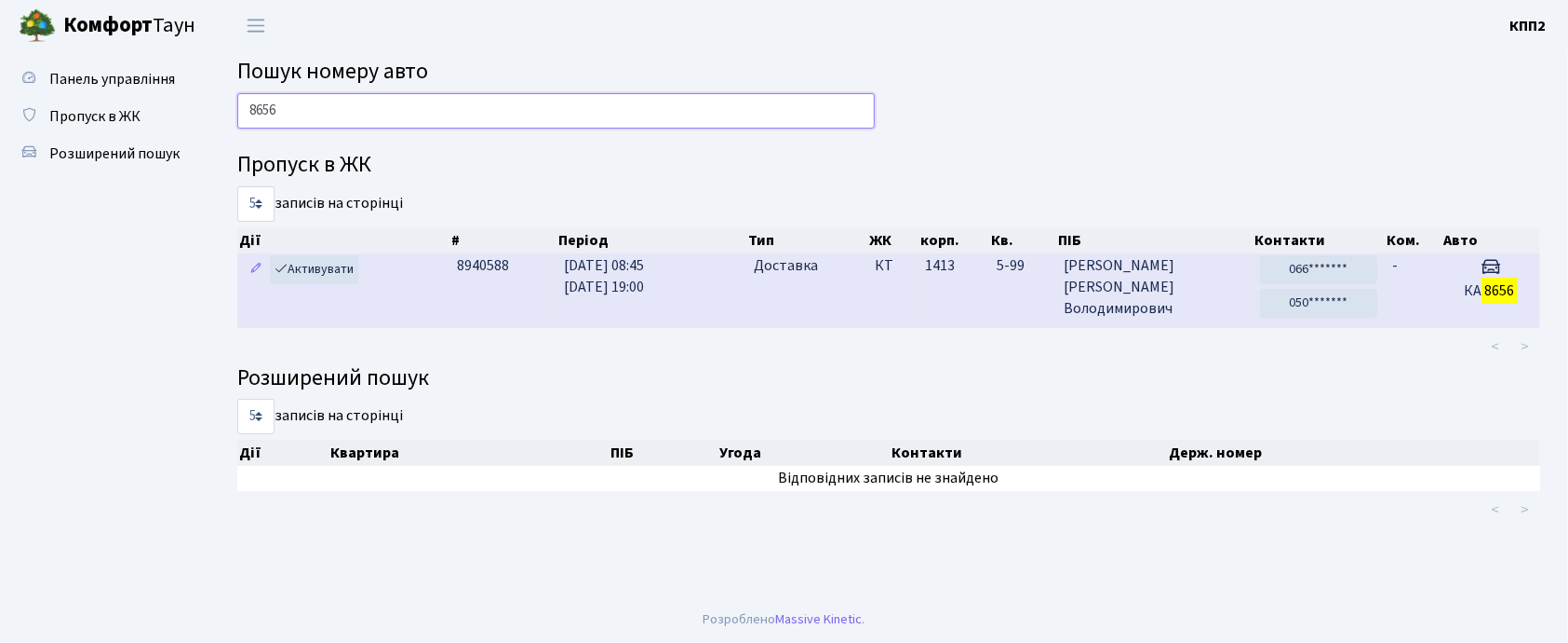
type input "8656"
click at [1413, 281] on td "-" at bounding box center [1413, 290] width 57 height 74
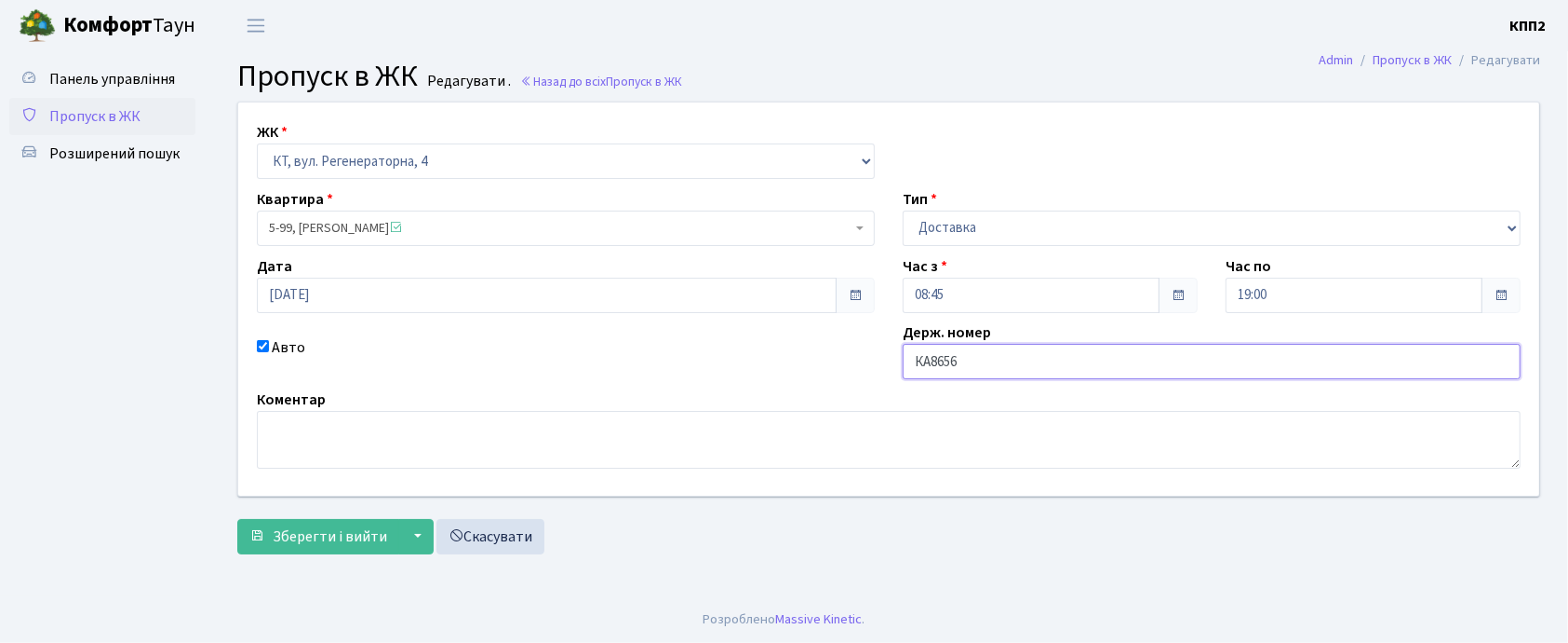
click at [972, 372] on input "КА8656" at bounding box center [1212, 361] width 618 height 36
type input "КА8656ОВ"
click at [376, 529] on span "Зберегти і вийти" at bounding box center [329, 536] width 114 height 21
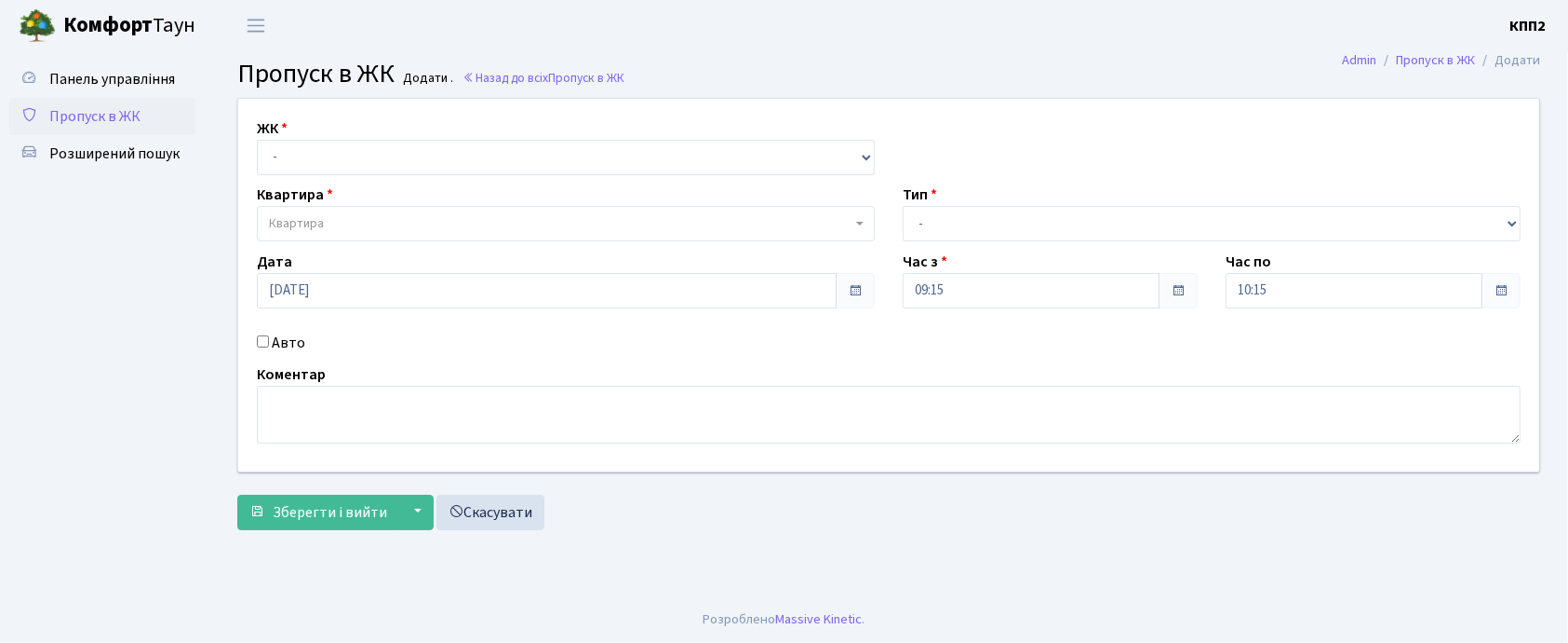
click at [262, 340] on input "Авто" at bounding box center [263, 341] width 12 height 12
checkbox input "true"
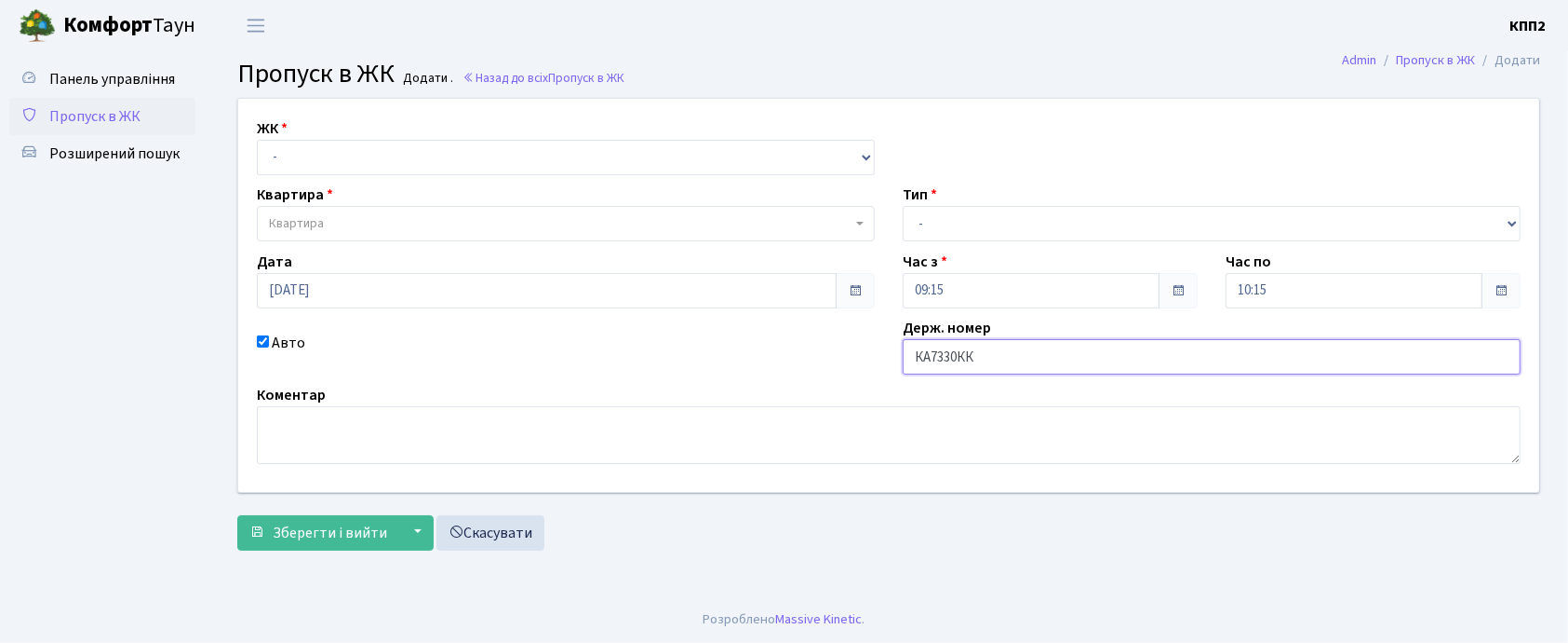
type input "КА7330КК"
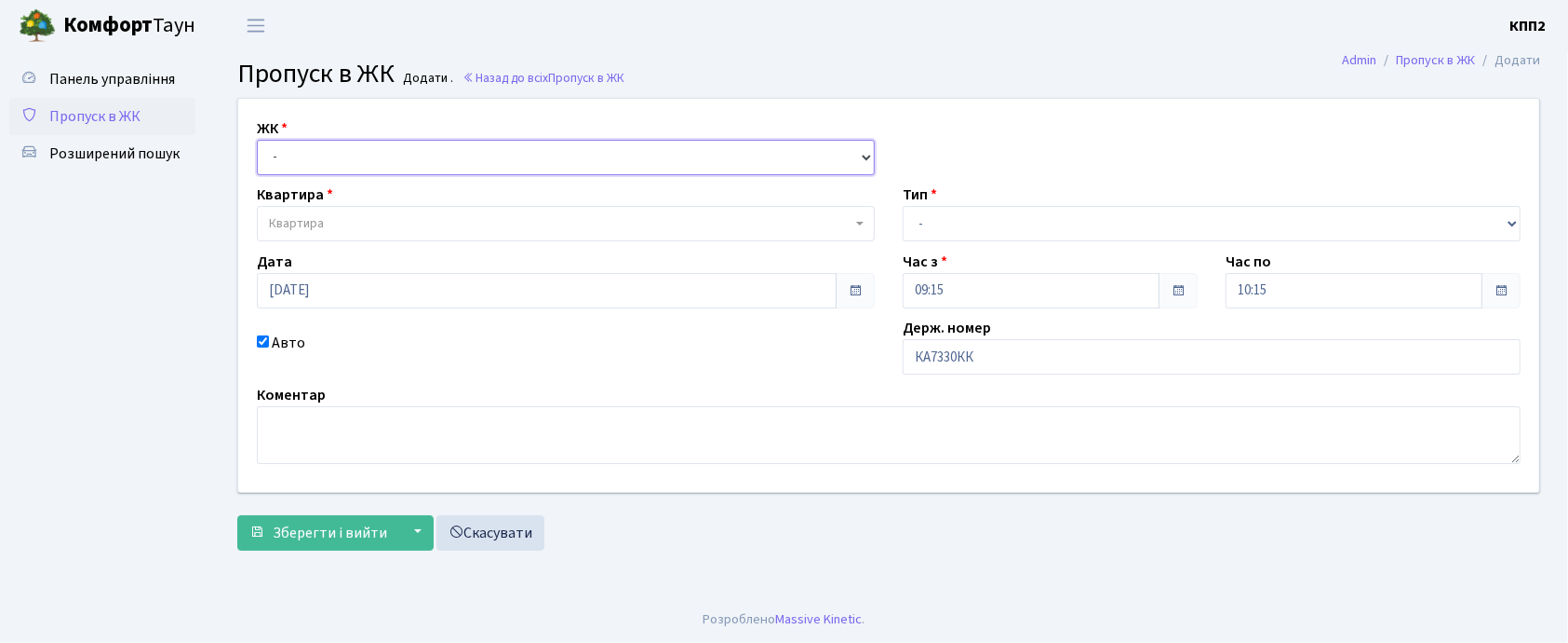
drag, startPoint x: 433, startPoint y: 161, endPoint x: 433, endPoint y: 172, distance: 11.0
click at [433, 161] on select "- КТ, вул. Регенераторна, 4 КТ2, просп. Соборності, 17 КТ3, вул. Березнева, 16 …" at bounding box center [566, 157] width 618 height 36
select select "271"
click at [257, 140] on select "- КТ, вул. Регенераторна, 4 КТ2, просп. Соборності, 17 КТ3, вул. Березнева, 16 …" at bounding box center [566, 157] width 618 height 36
select select
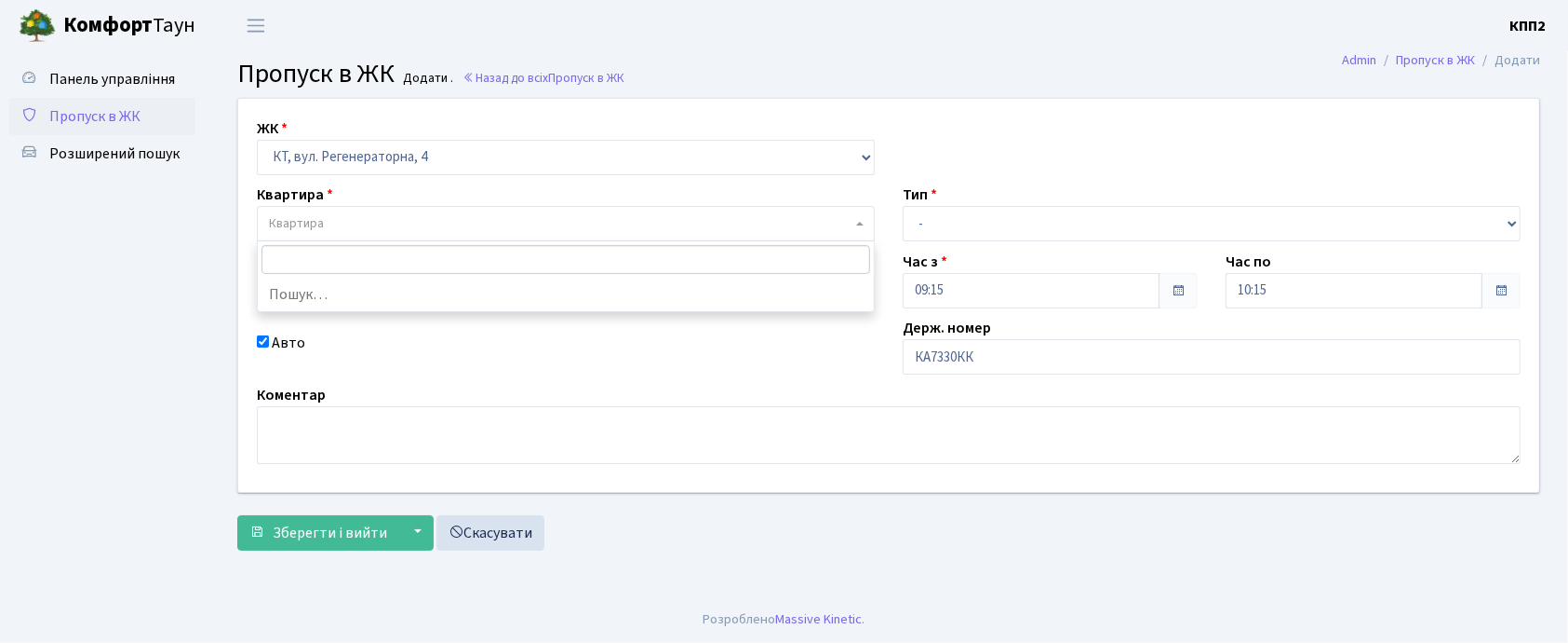
click at [421, 236] on span "Квартира" at bounding box center [566, 223] width 618 height 36
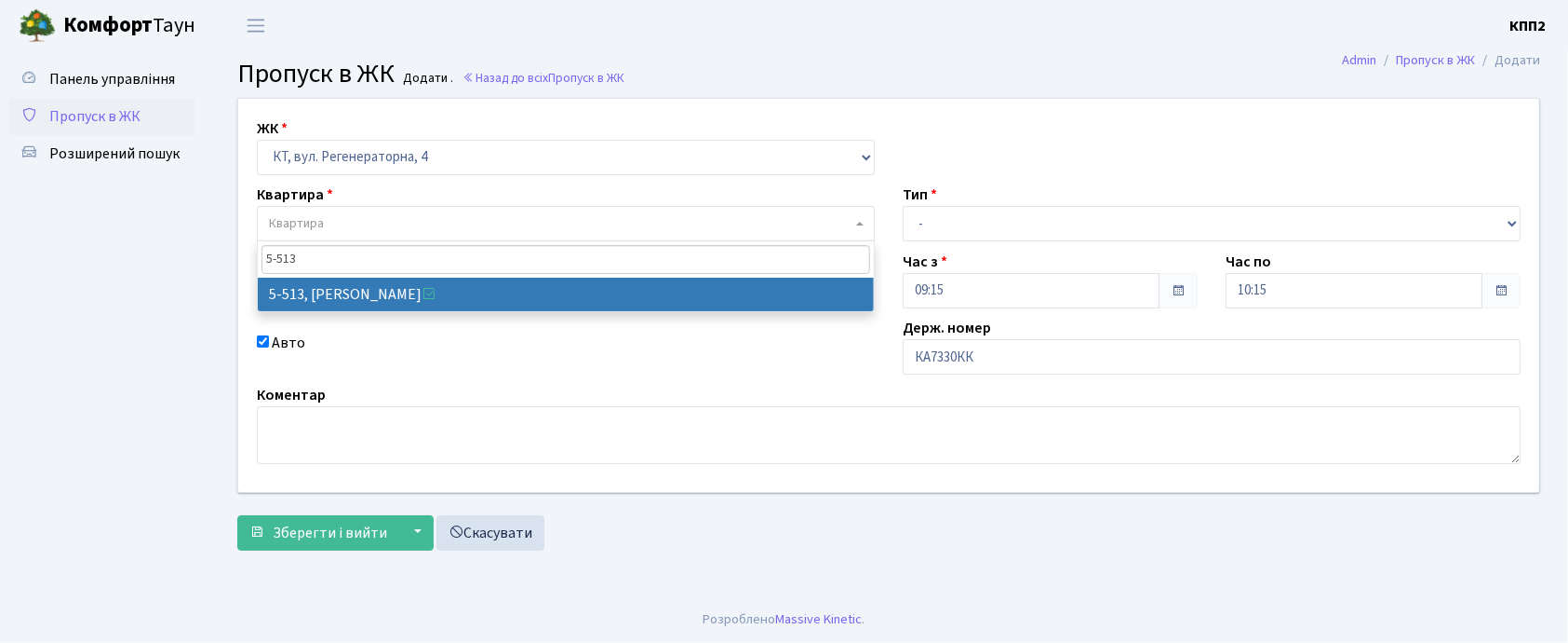
type input "5-513"
select select "2041"
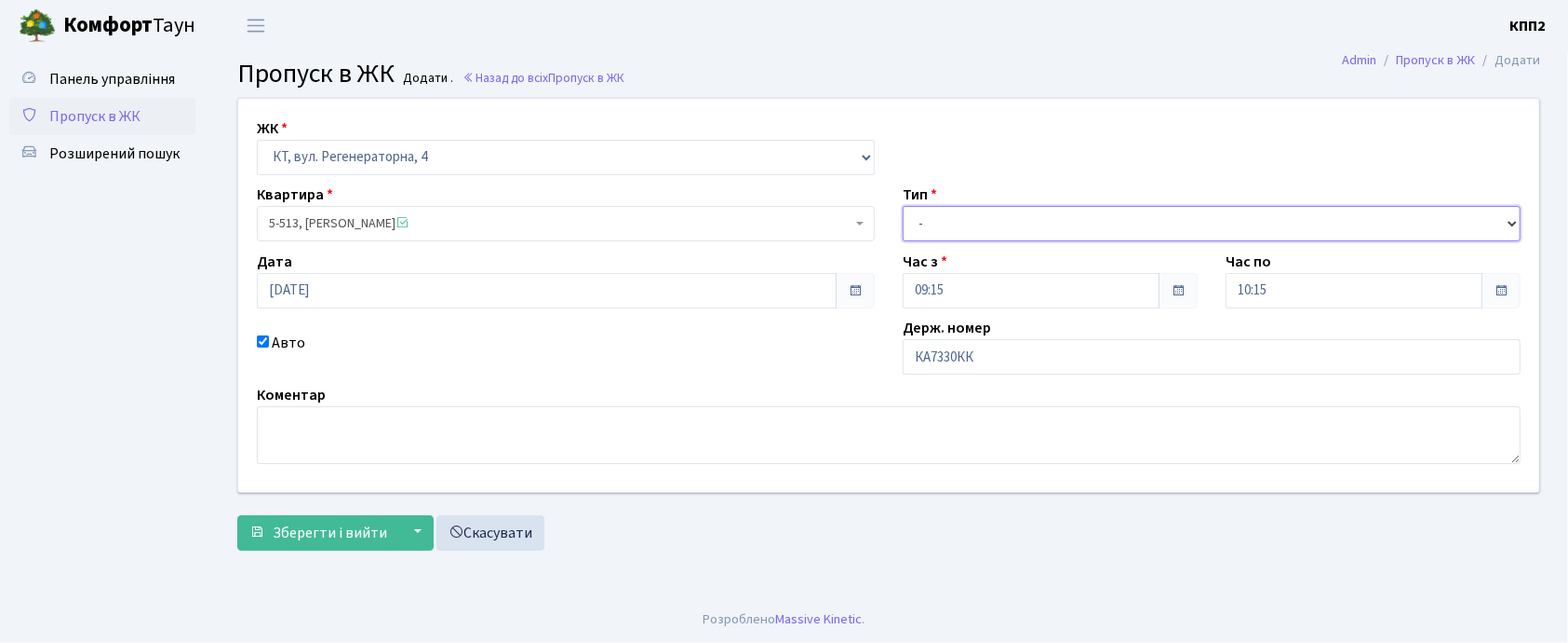
click at [988, 214] on select "- Доставка Таксі Гості Сервіс" at bounding box center [1212, 223] width 618 height 36
select select "2"
click at [903, 206] on select "- Доставка Таксі Гості Сервіс" at bounding box center [1212, 223] width 618 height 36
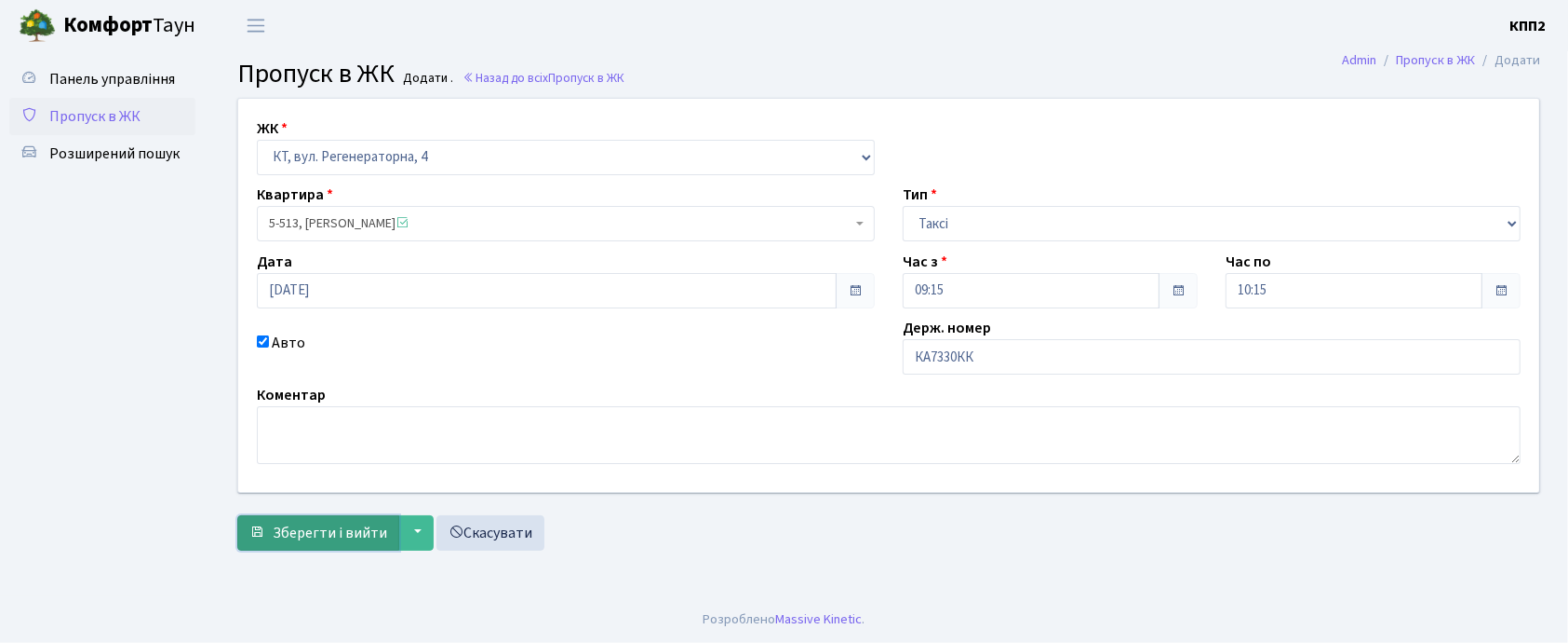
click at [337, 537] on span "Зберегти і вийти" at bounding box center [329, 533] width 114 height 21
